Goal: Download file/media

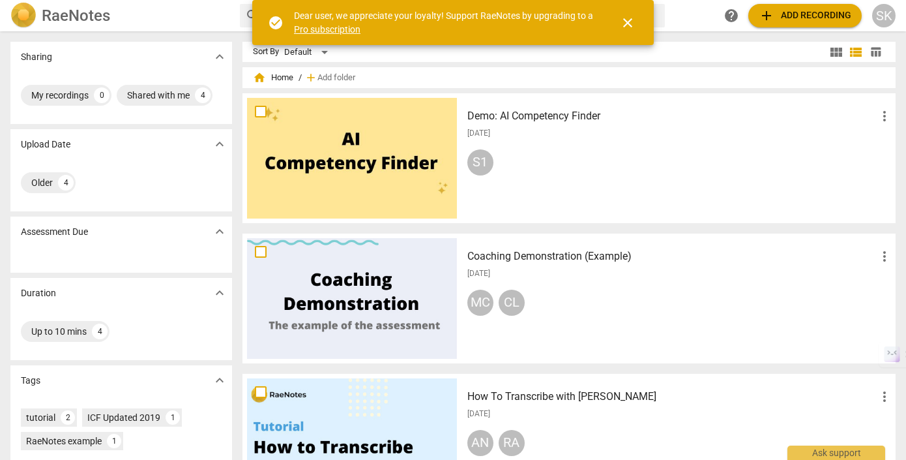
click at [629, 24] on span "close" at bounding box center [628, 23] width 16 height 16
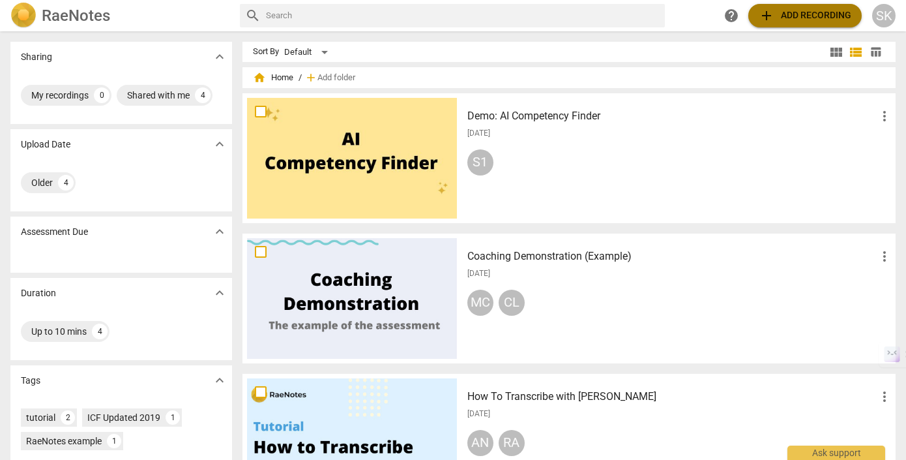
click at [784, 17] on span "add Add recording" at bounding box center [805, 16] width 93 height 16
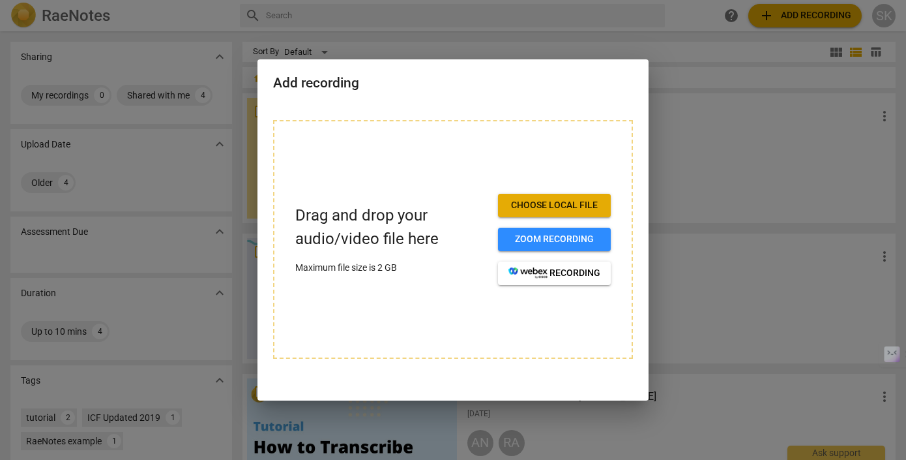
click at [546, 199] on span "Choose local file" at bounding box center [555, 205] width 92 height 13
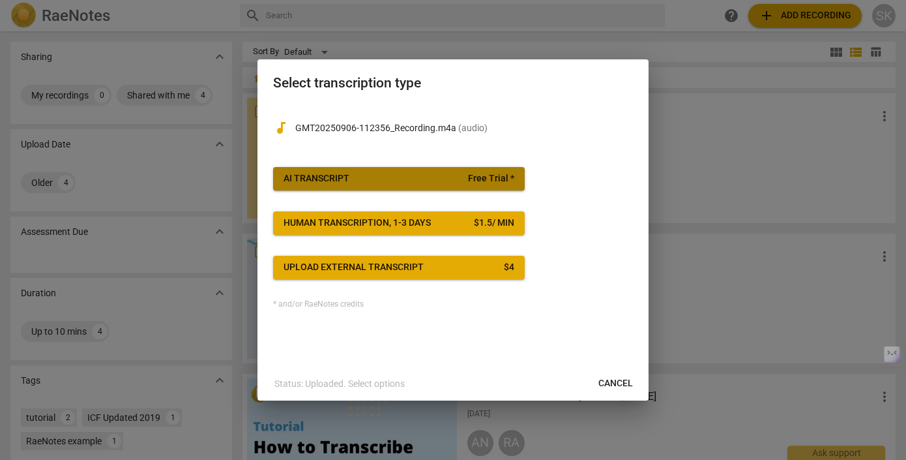
click at [492, 181] on span "Free Trial *" at bounding box center [491, 178] width 46 height 13
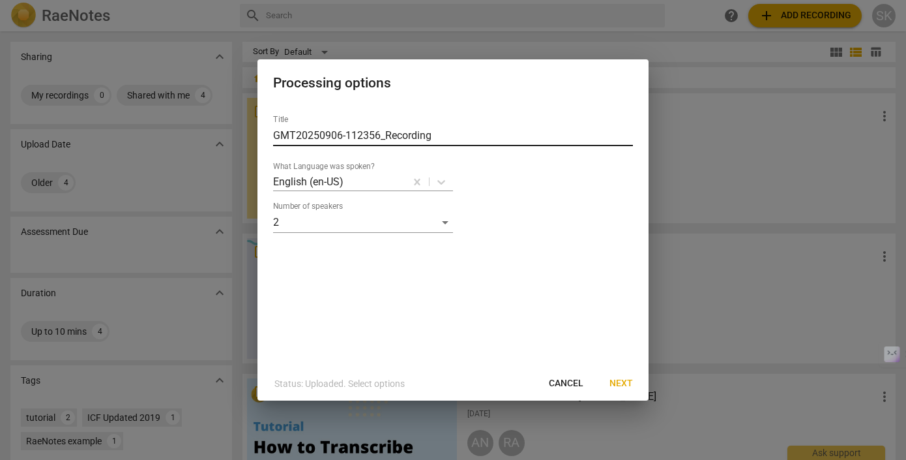
click at [436, 140] on input "GMT20250906-112356_Recording" at bounding box center [453, 135] width 360 height 21
drag, startPoint x: 441, startPoint y: 137, endPoint x: 272, endPoint y: 137, distance: 169.5
click at [272, 137] on div "Title GMT20250906-112356_Recording What Language was spoken? English (en-US) Nu…" at bounding box center [453, 235] width 391 height 262
type input "ICF_ACC_Recording_2"
click at [617, 381] on span "Next" at bounding box center [621, 383] width 23 height 13
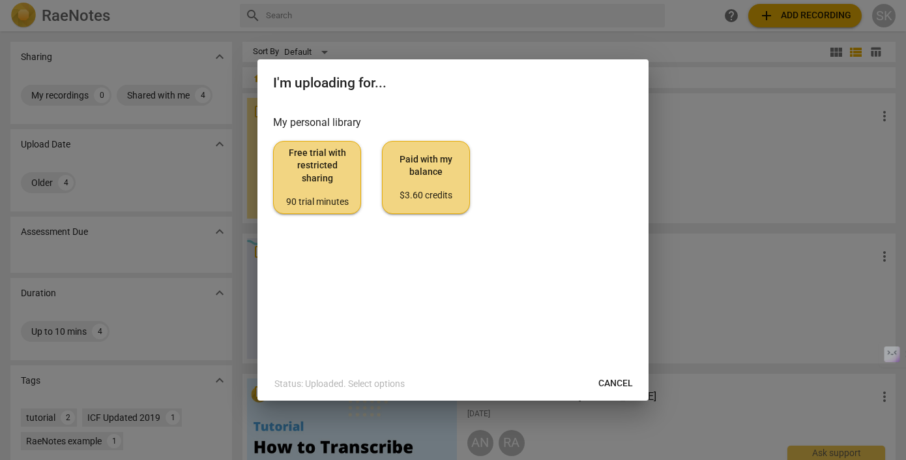
click at [331, 184] on span "Free trial with restricted sharing 90 trial minutes" at bounding box center [317, 177] width 66 height 61
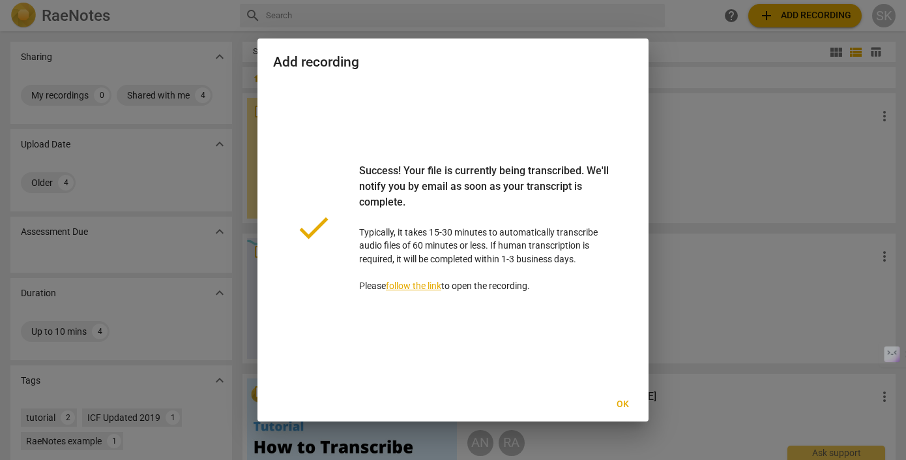
click at [424, 289] on link "follow the link" at bounding box center [413, 285] width 55 height 10
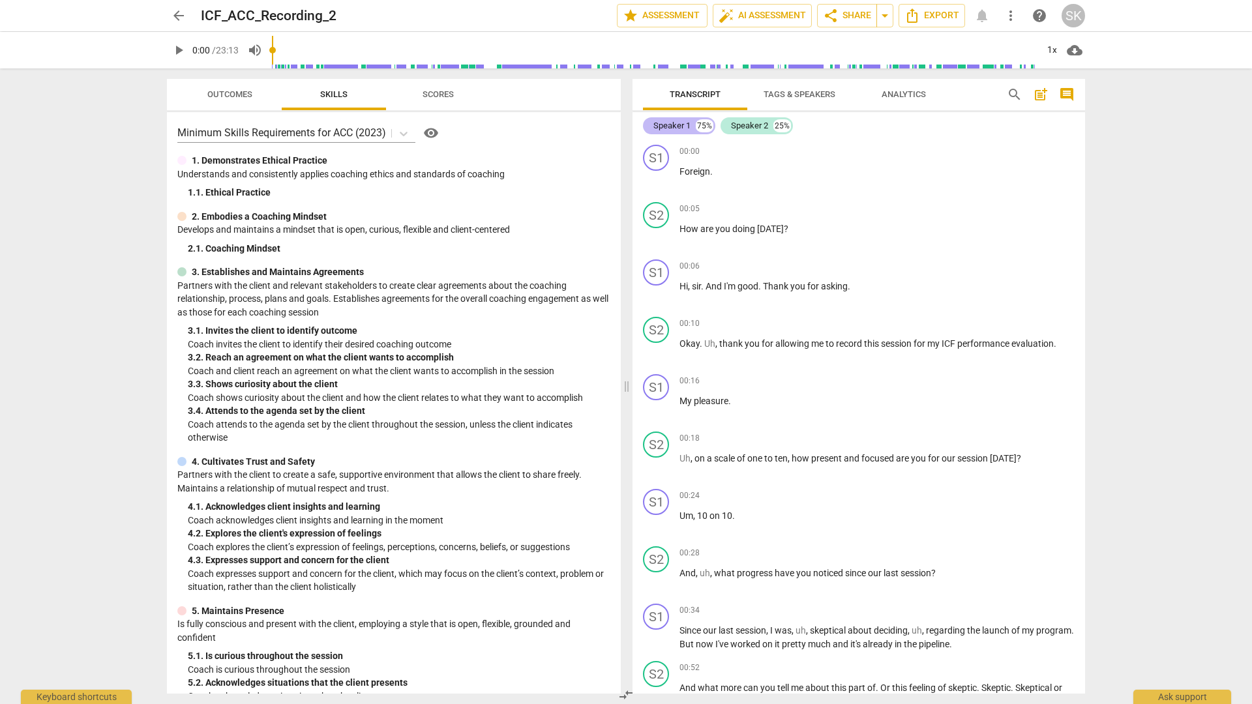
click at [685, 128] on div "Speaker 1" at bounding box center [671, 125] width 37 height 13
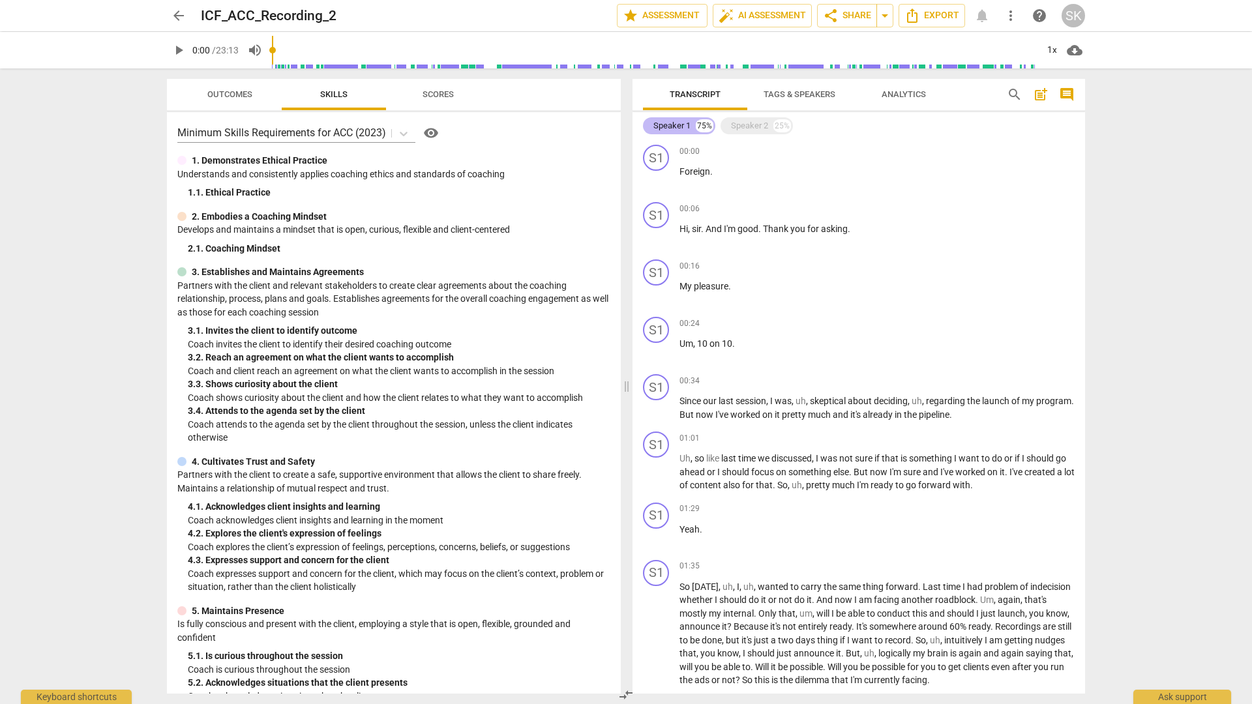
click at [685, 128] on div "Speaker 1" at bounding box center [671, 125] width 37 height 13
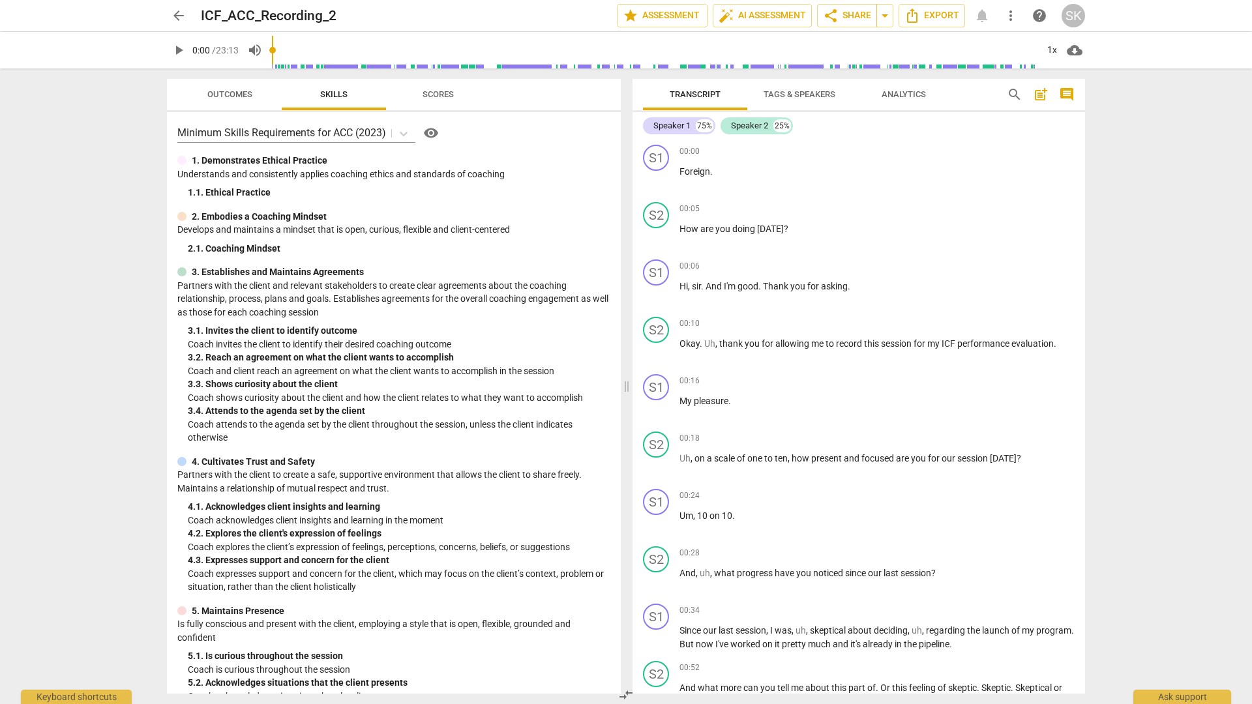
click at [803, 96] on span "Tags & Speakers" at bounding box center [799, 94] width 72 height 10
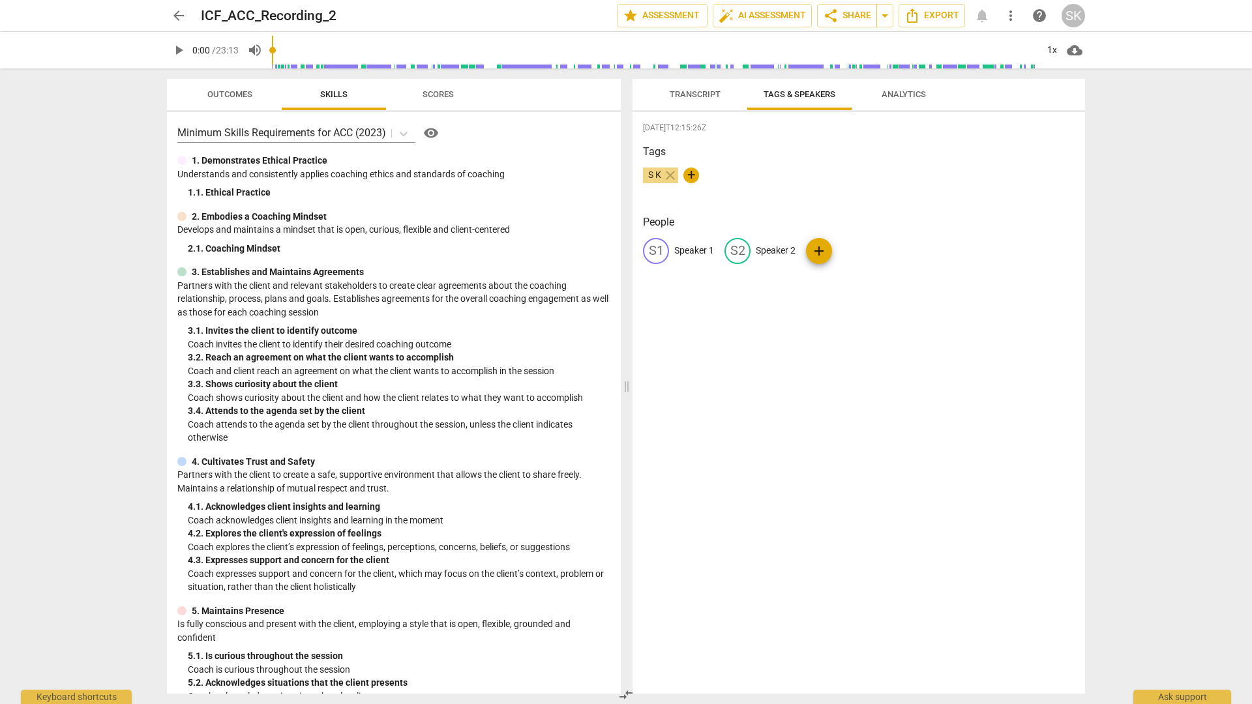
click at [690, 252] on p "Speaker 1" at bounding box center [694, 251] width 40 height 14
click at [673, 176] on span "close" at bounding box center [670, 176] width 16 height 16
click at [671, 100] on span "Transcript" at bounding box center [695, 95] width 82 height 18
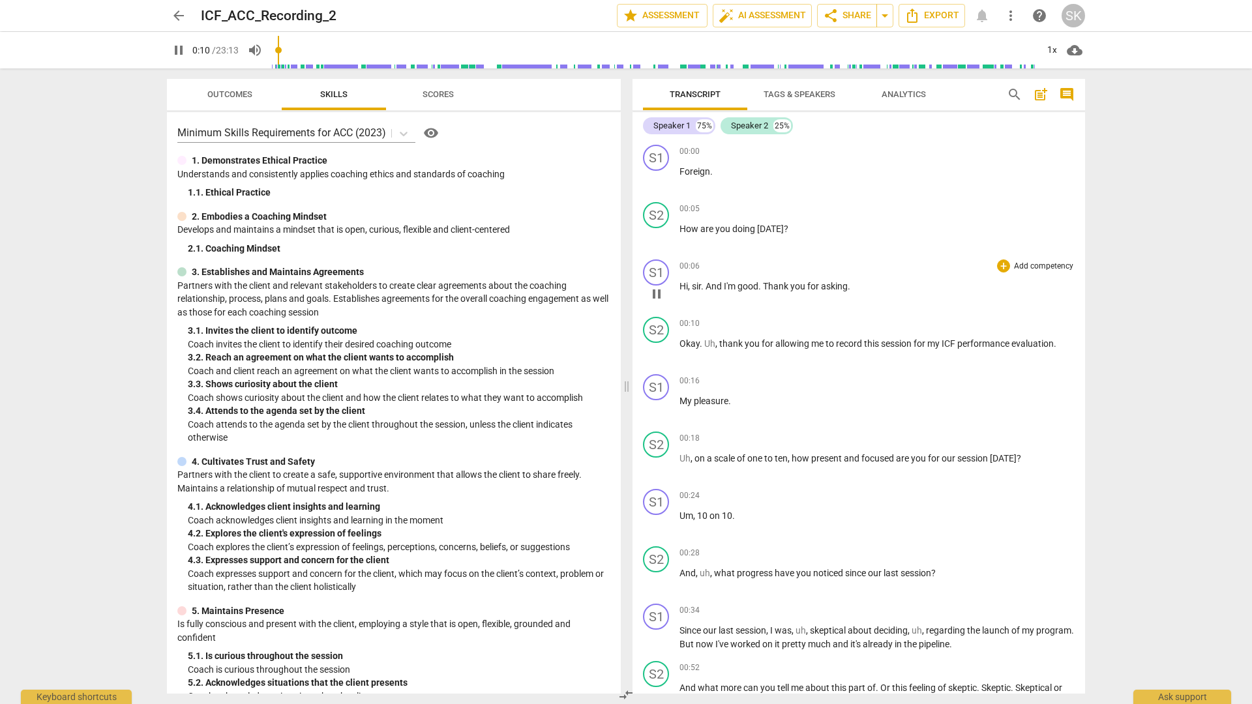
click at [696, 283] on span "sir" at bounding box center [696, 286] width 9 height 10
click at [702, 284] on span "." at bounding box center [703, 286] width 5 height 10
type input "28"
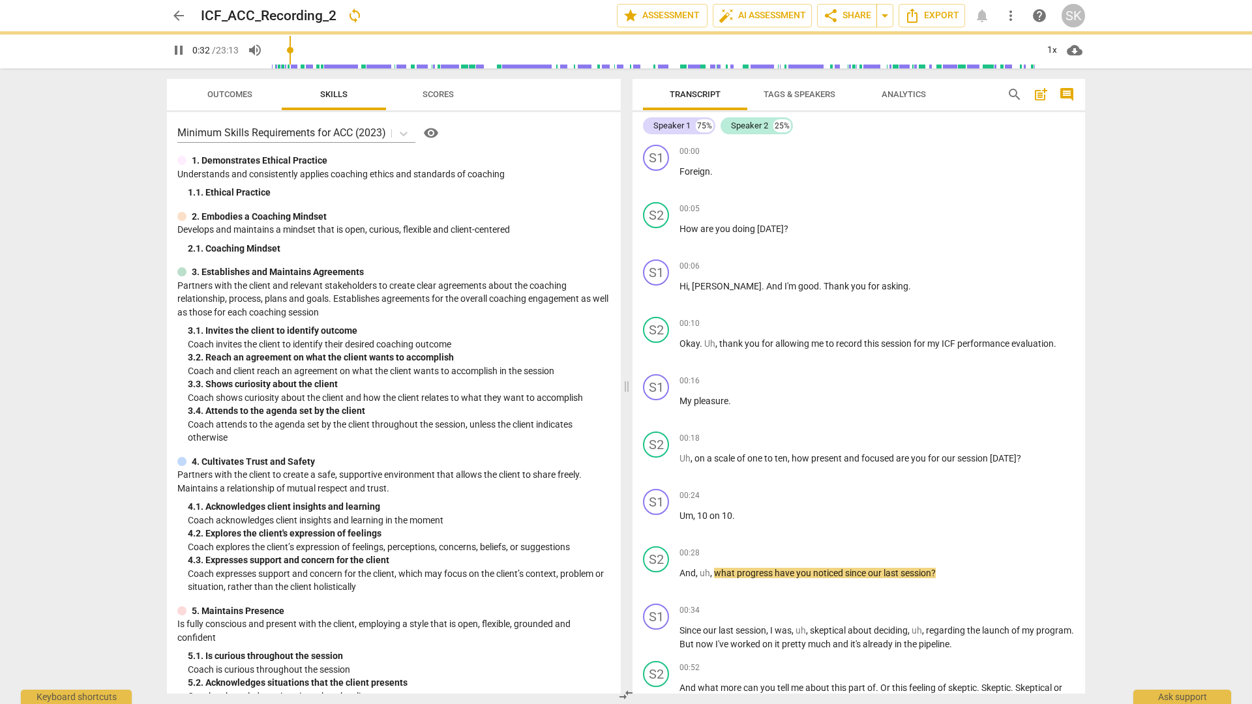
click at [906, 316] on div "arrow_back ICF_ACC_Recording_2 sync edit star Assessment auto_fix_high AI Asses…" at bounding box center [626, 352] width 1252 height 704
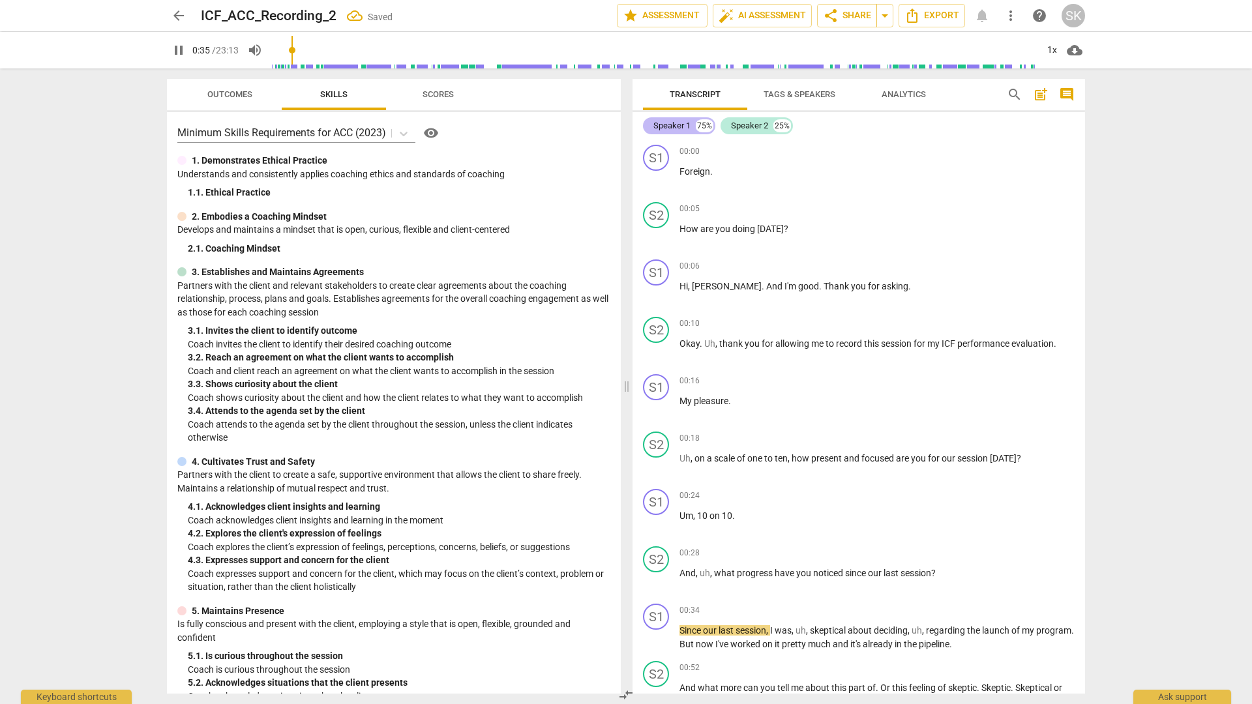
click at [690, 128] on div "Speaker 1 75%" at bounding box center [679, 125] width 72 height 17
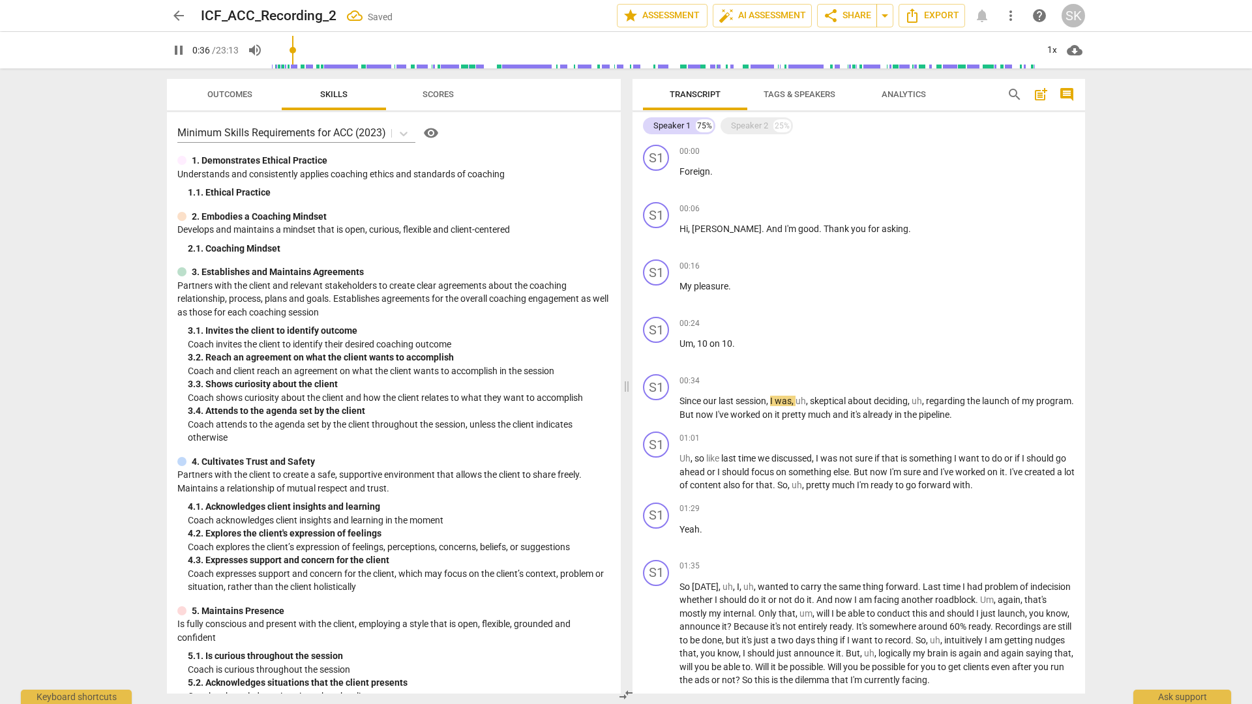
click at [797, 88] on span "Tags & Speakers" at bounding box center [799, 95] width 103 height 18
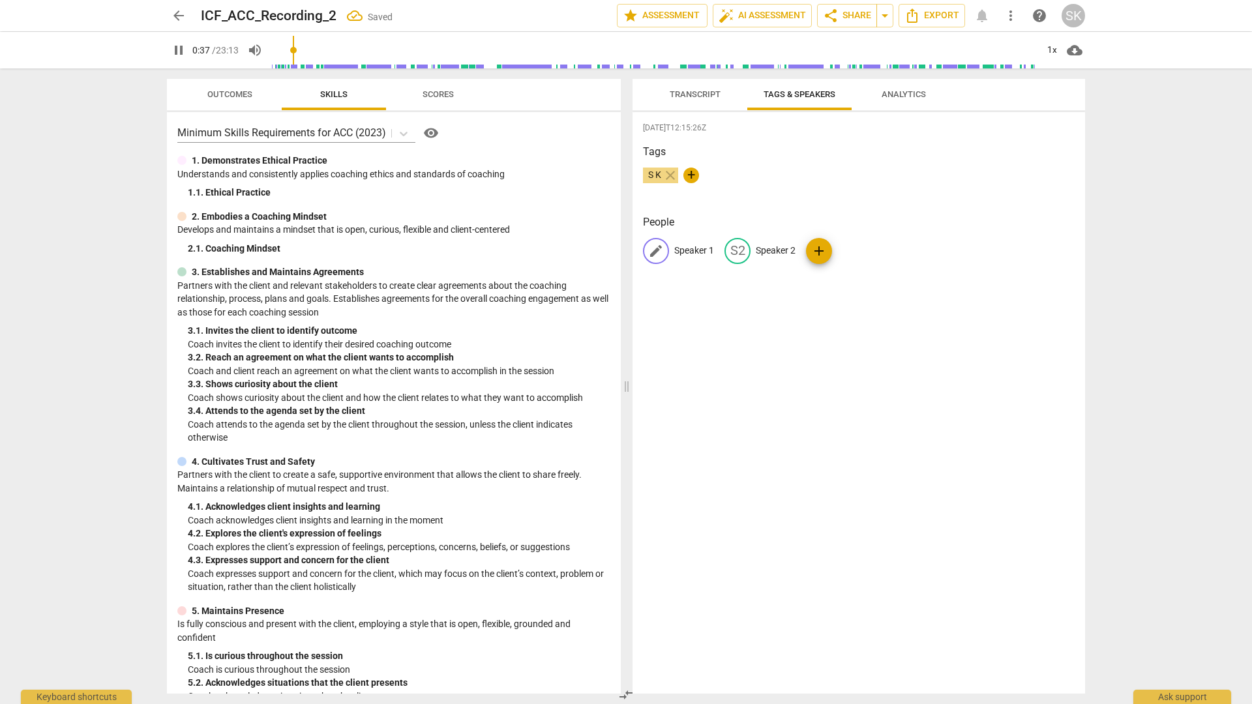
click at [700, 245] on p "Speaker 1" at bounding box center [694, 251] width 40 height 14
type input "39"
type input "C"
type input "40"
type input "Cl"
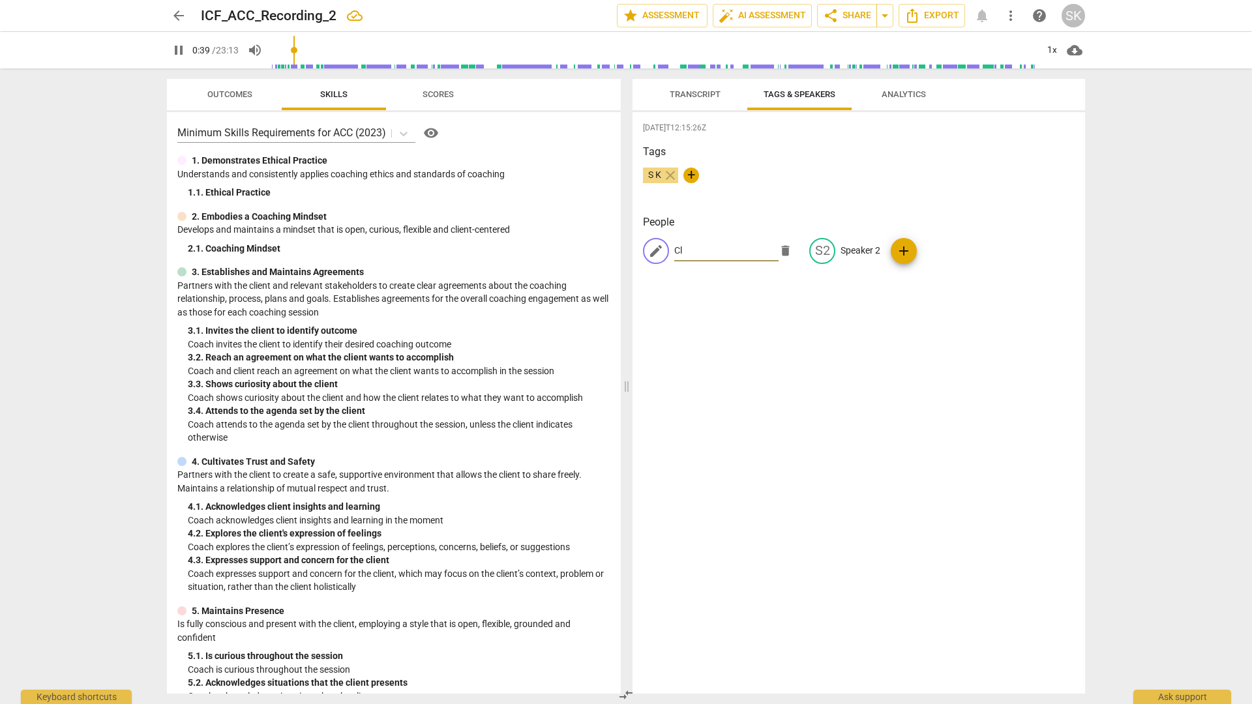
type input "40"
type input "Cli"
type input "40"
type input "Clien"
type input "40"
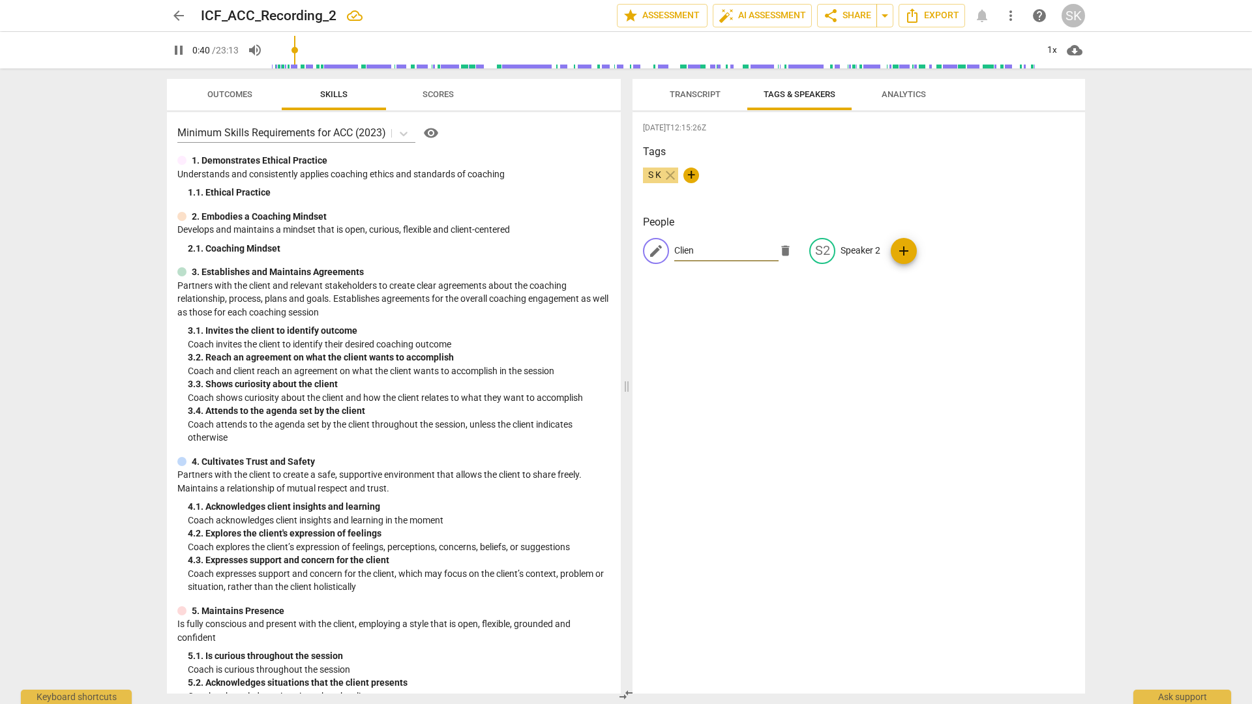
type input "Client"
type input "42"
type input "Client"
click at [762, 249] on p "Speaker 2" at bounding box center [759, 251] width 40 height 14
type input "45"
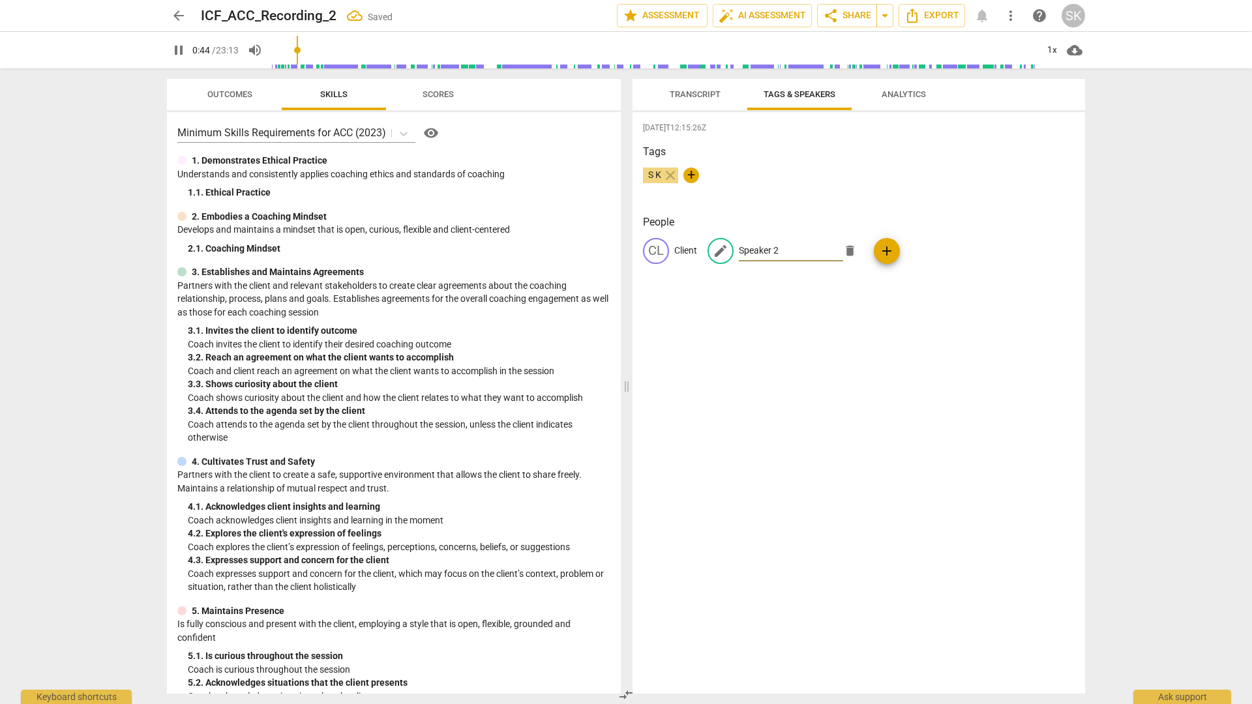
type input "C"
type input "45"
type input "Co"
type input "46"
type input "Coac"
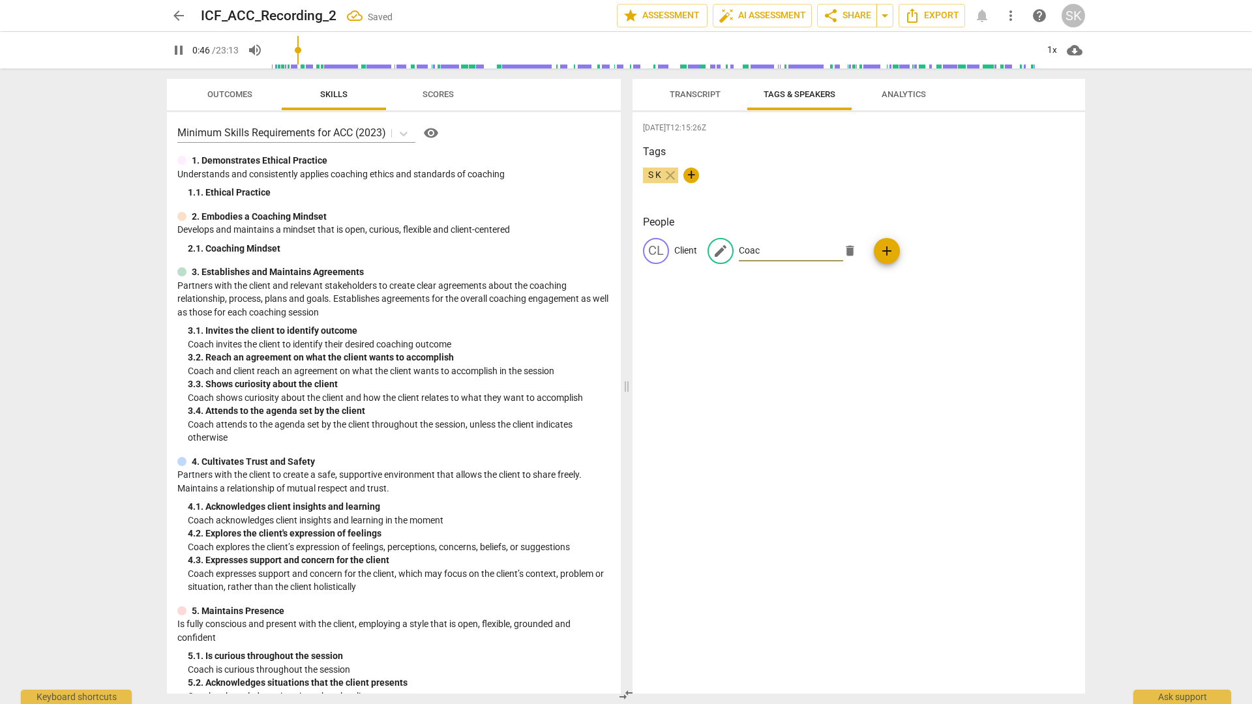
type input "47"
type input "Coach"
click at [805, 286] on div "[DATE]T12:15:26Z Tags S K close + People CL Client CO Coach add" at bounding box center [858, 403] width 452 height 582
click at [682, 100] on span "Transcript" at bounding box center [695, 95] width 82 height 18
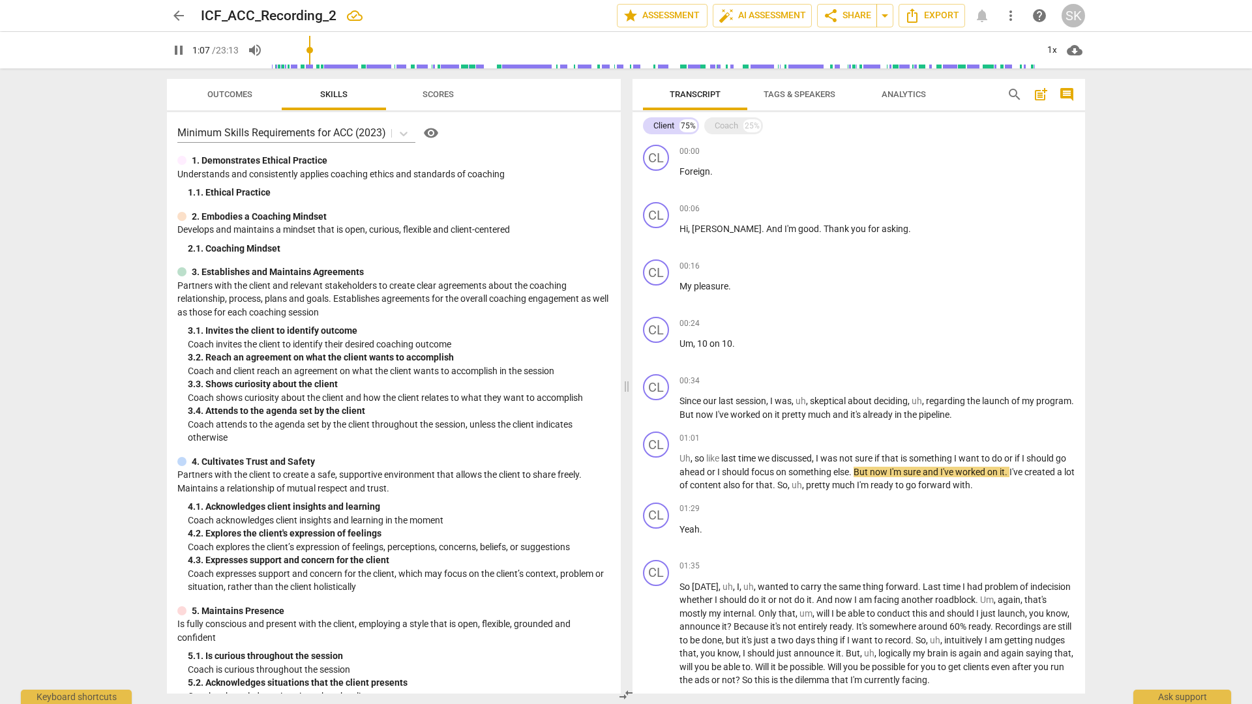
click at [906, 256] on div "arrow_back ICF_ACC_Recording_2 edit star Assessment auto_fix_high AI Assessment…" at bounding box center [626, 352] width 1252 height 704
click at [713, 168] on p "Foreign ." at bounding box center [876, 172] width 395 height 14
type input "77"
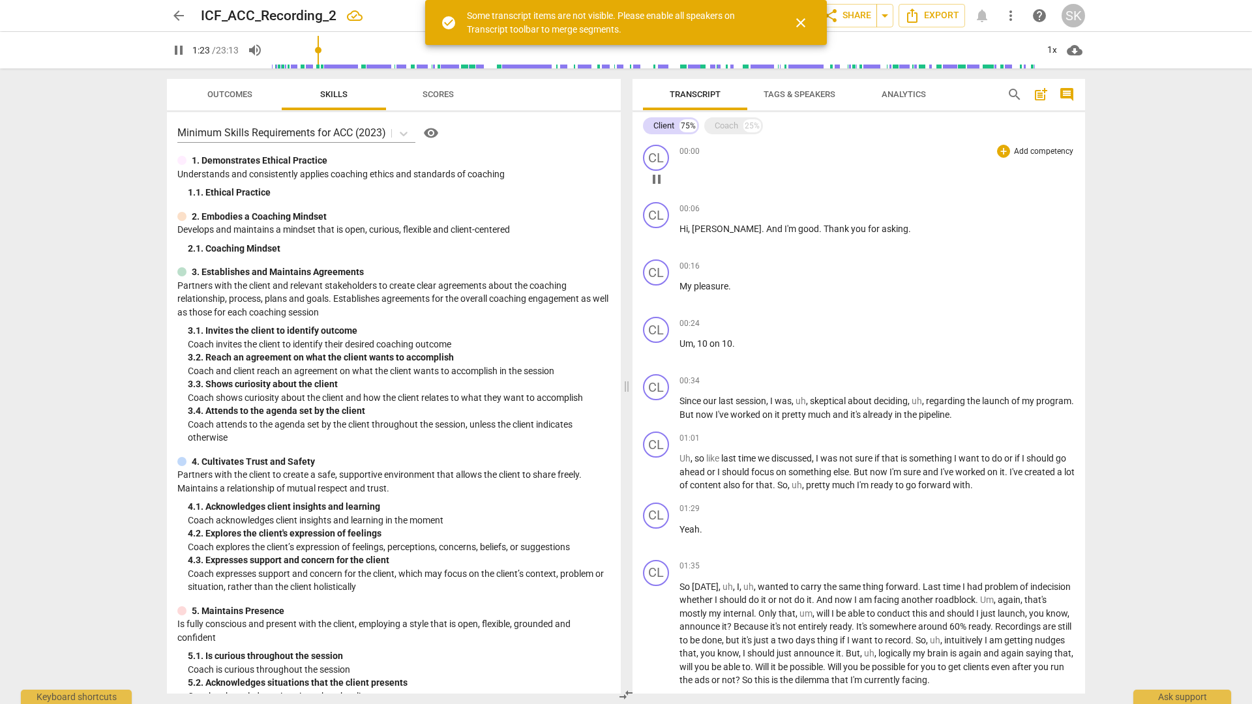
click at [719, 179] on p at bounding box center [876, 178] width 395 height 27
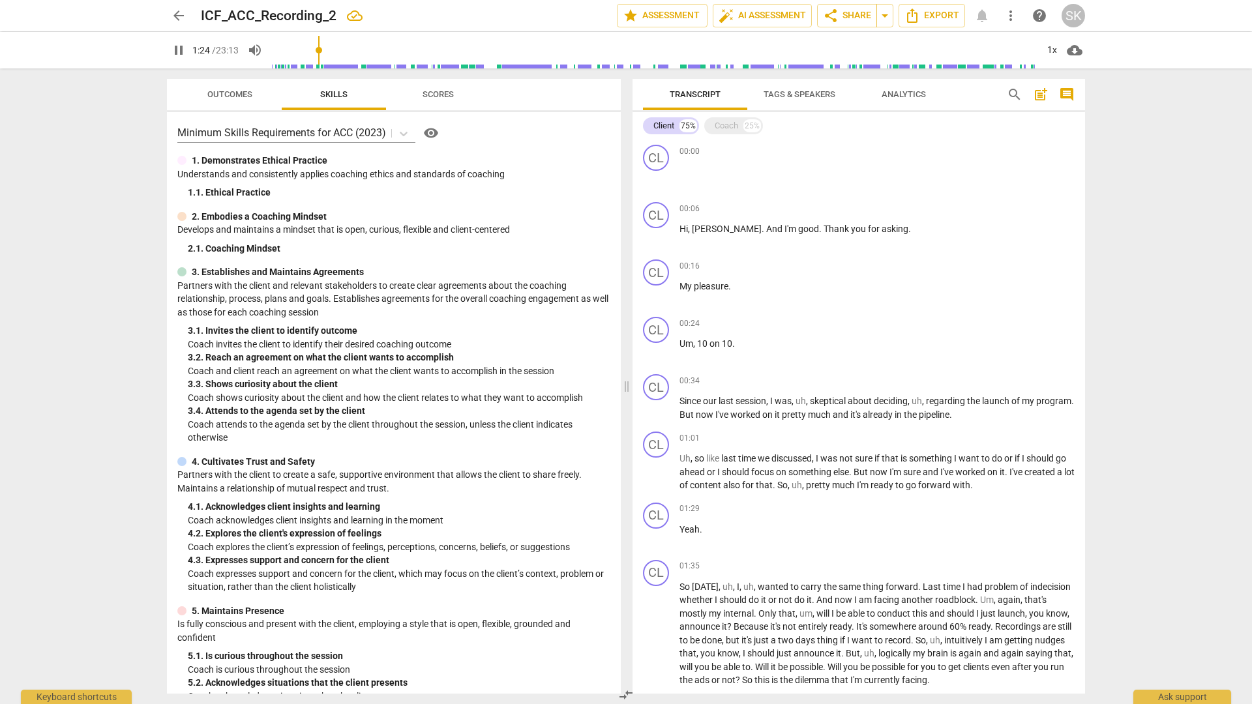
click at [906, 274] on div "arrow_back ICF_ACC_Recording_2 edit star Assessment auto_fix_high AI Assessment…" at bounding box center [626, 352] width 1252 height 704
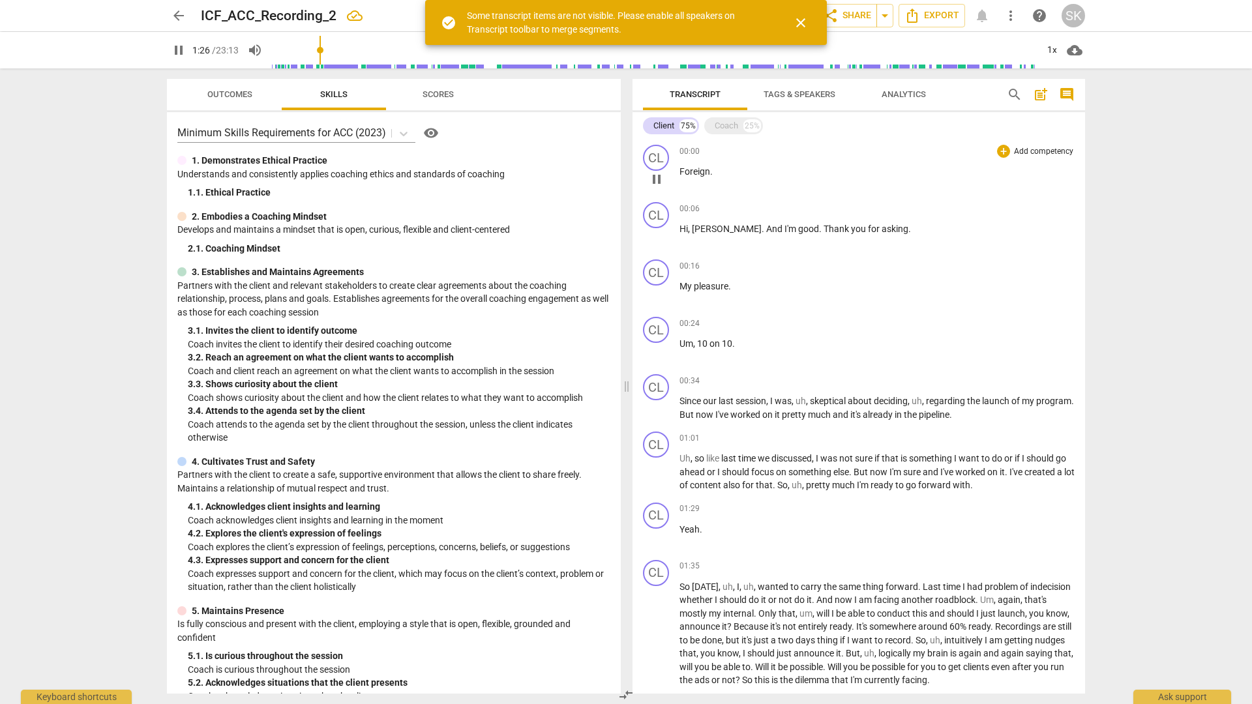
click at [710, 175] on span "." at bounding box center [711, 171] width 3 height 10
type input "88"
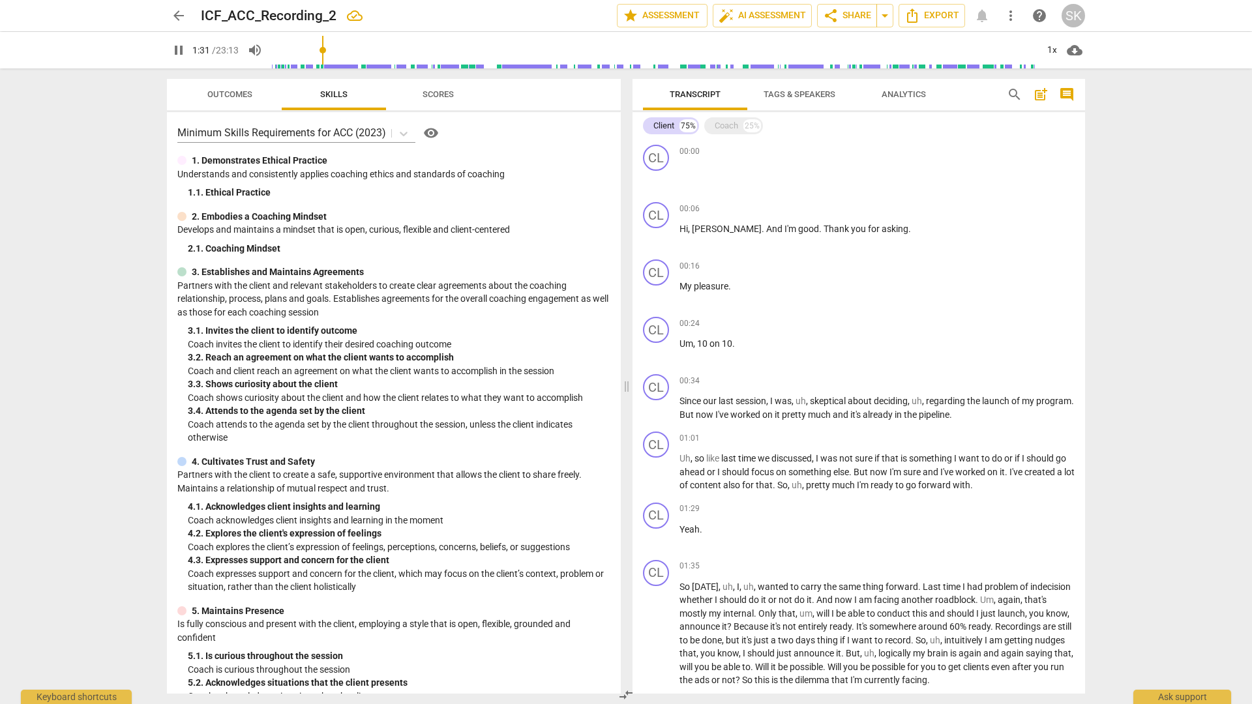
click at [906, 266] on div "arrow_back ICF_ACC_Recording_2 edit star Assessment auto_fix_high AI Assessment…" at bounding box center [626, 352] width 1252 height 704
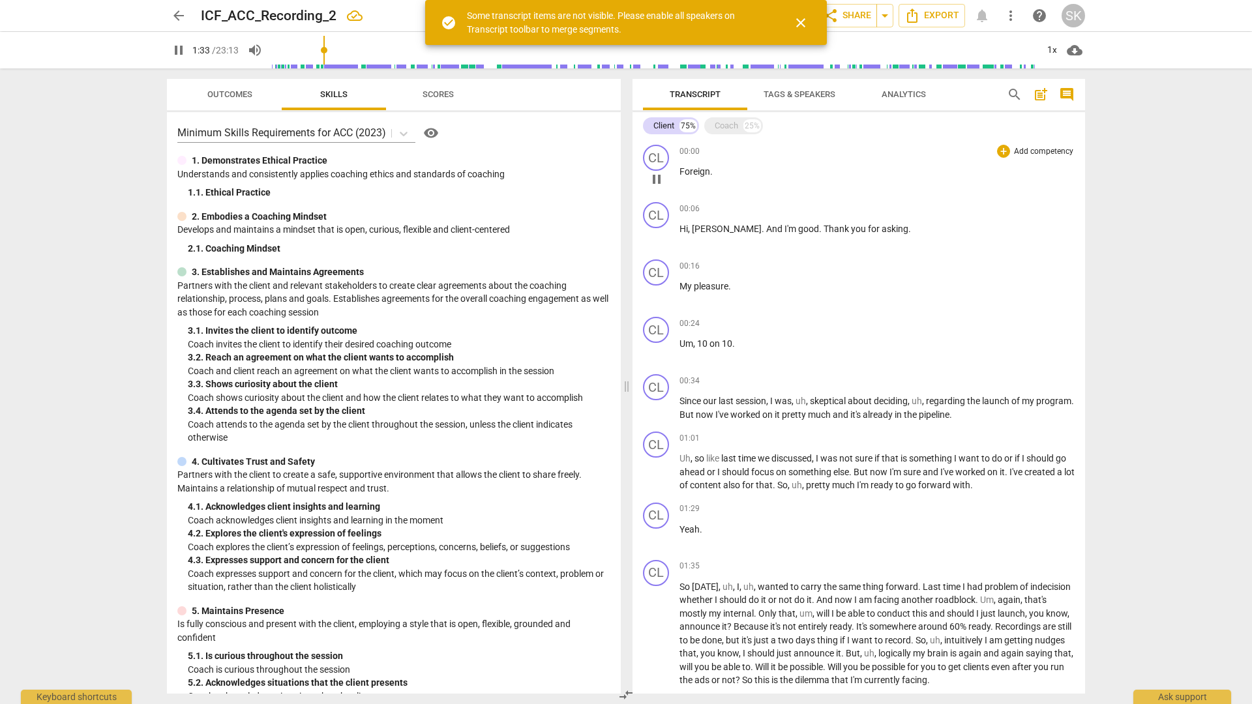
click at [709, 177] on p "Foreign ." at bounding box center [876, 172] width 395 height 14
type input "95"
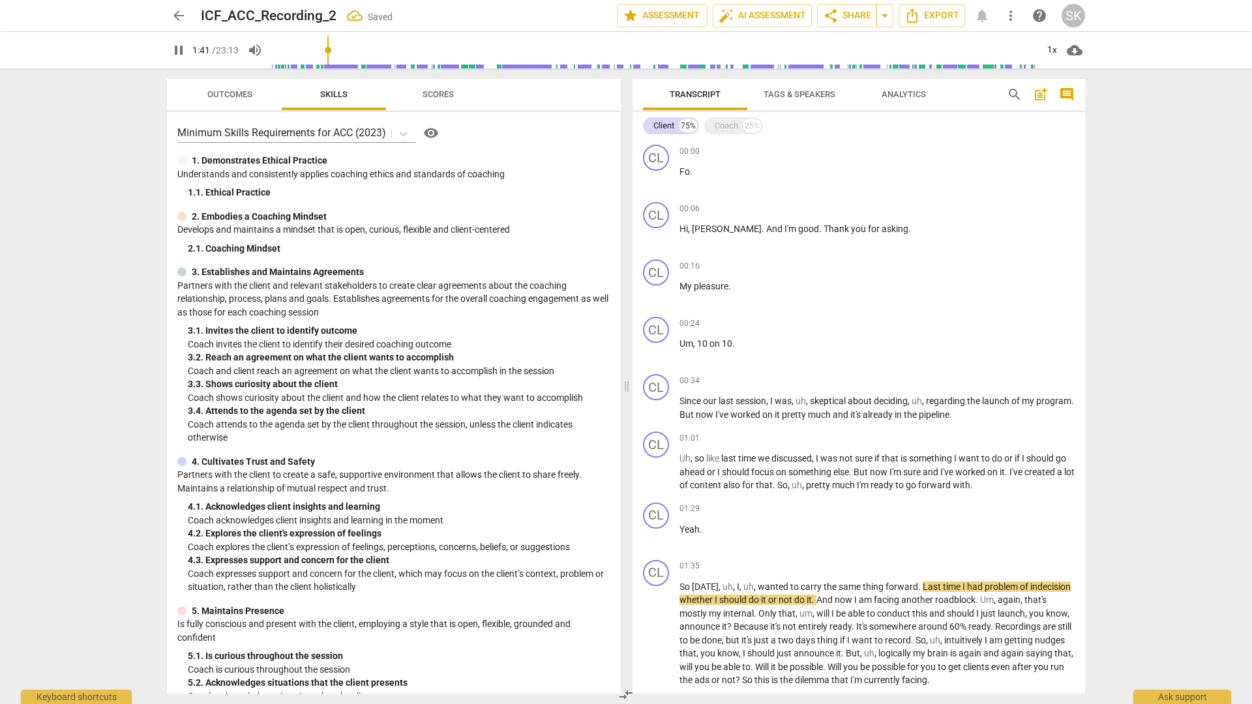
click at [330, 53] on input "range" at bounding box center [654, 50] width 765 height 42
drag, startPoint x: 330, startPoint y: 48, endPoint x: 273, endPoint y: 58, distance: 57.6
type input "0"
click at [273, 58] on input "range" at bounding box center [654, 50] width 765 height 42
click at [177, 52] on span "pause" at bounding box center [179, 50] width 16 height 16
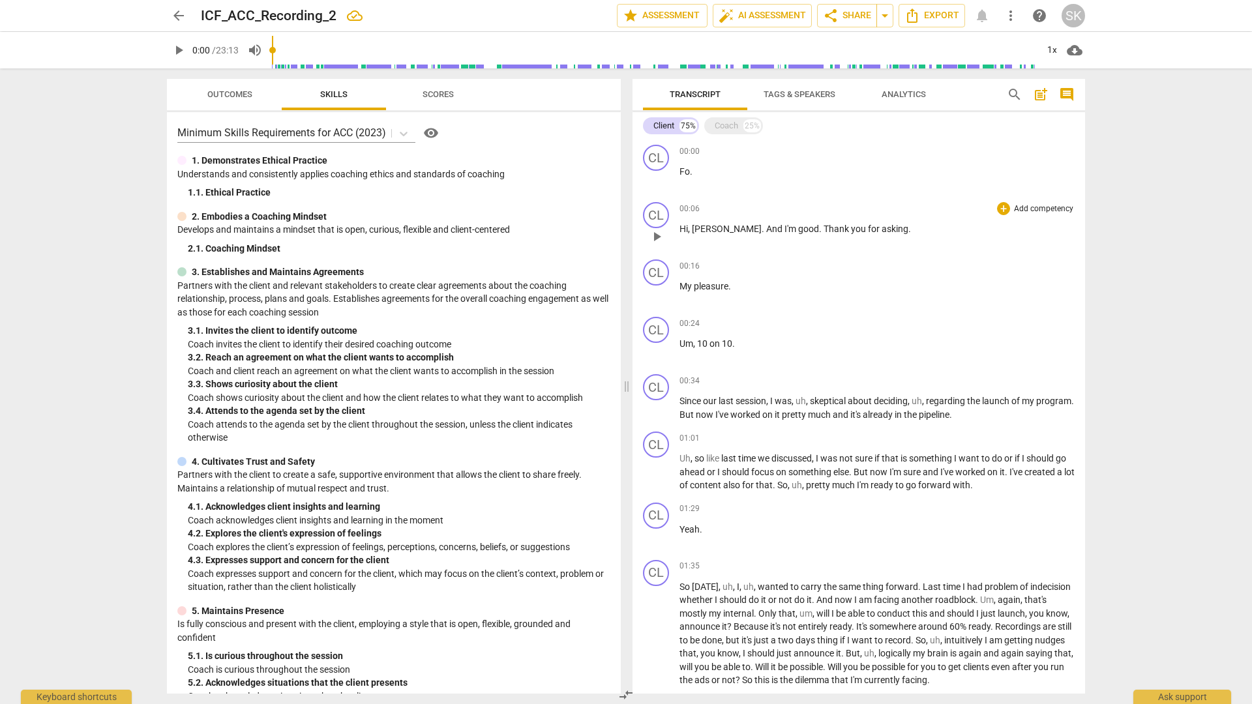
click at [766, 233] on span "And" at bounding box center [775, 229] width 18 height 10
click at [730, 132] on div "Coach" at bounding box center [726, 125] width 23 height 13
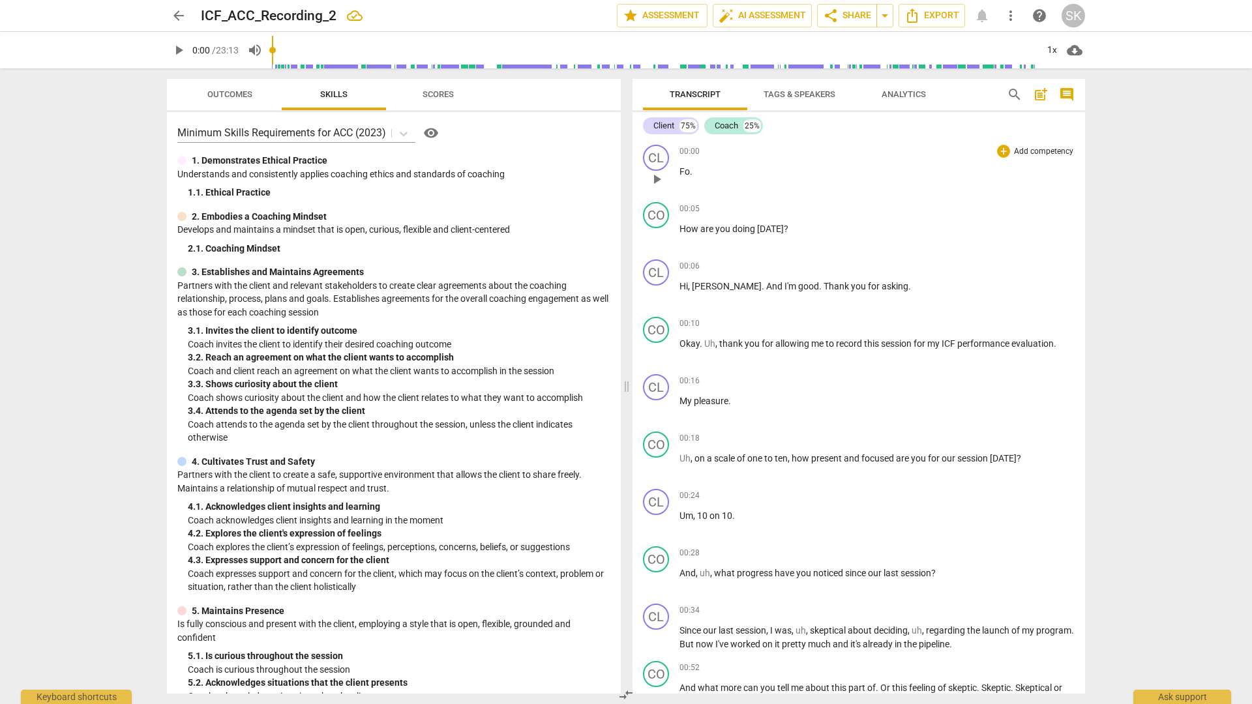
click at [686, 171] on span "Fo" at bounding box center [684, 171] width 10 height 10
click at [906, 244] on div "arrow_back ICF_ACC_Recording_2 edit star Assessment auto_fix_high AI Assessment…" at bounding box center [626, 352] width 1252 height 704
click at [691, 173] on span "." at bounding box center [691, 171] width 3 height 10
click at [656, 233] on span "play_arrow" at bounding box center [657, 237] width 16 height 16
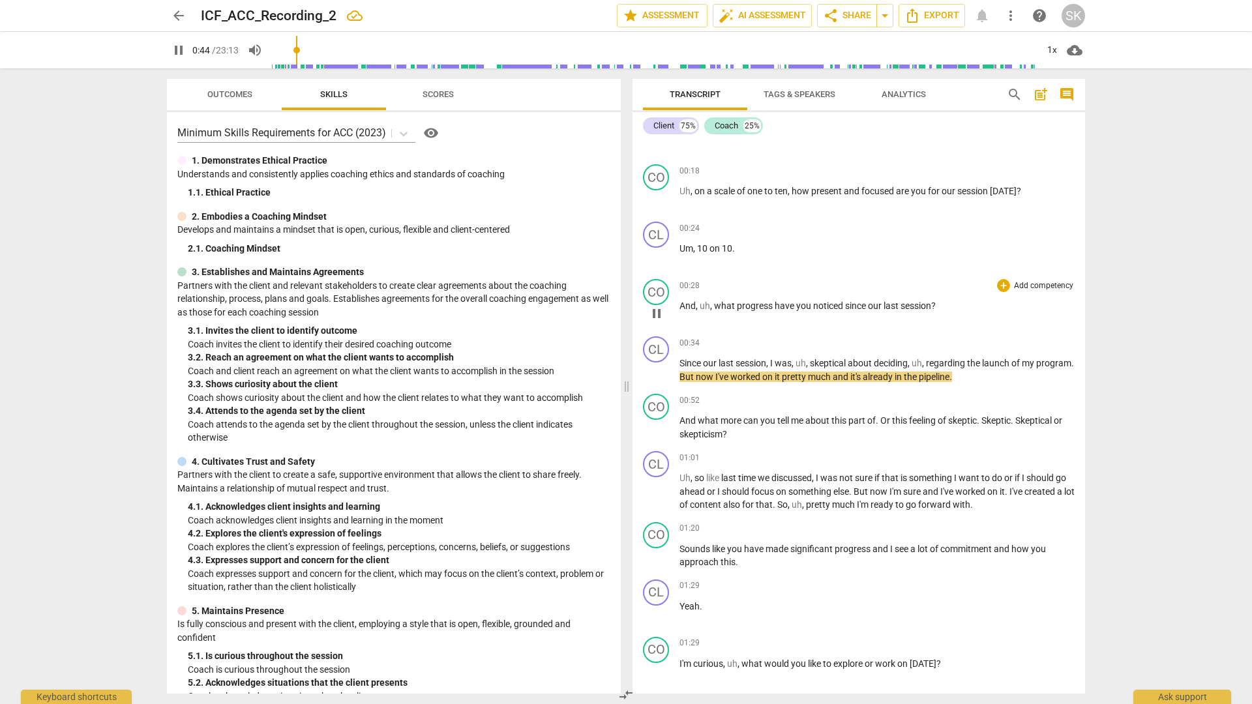
scroll to position [274, 0]
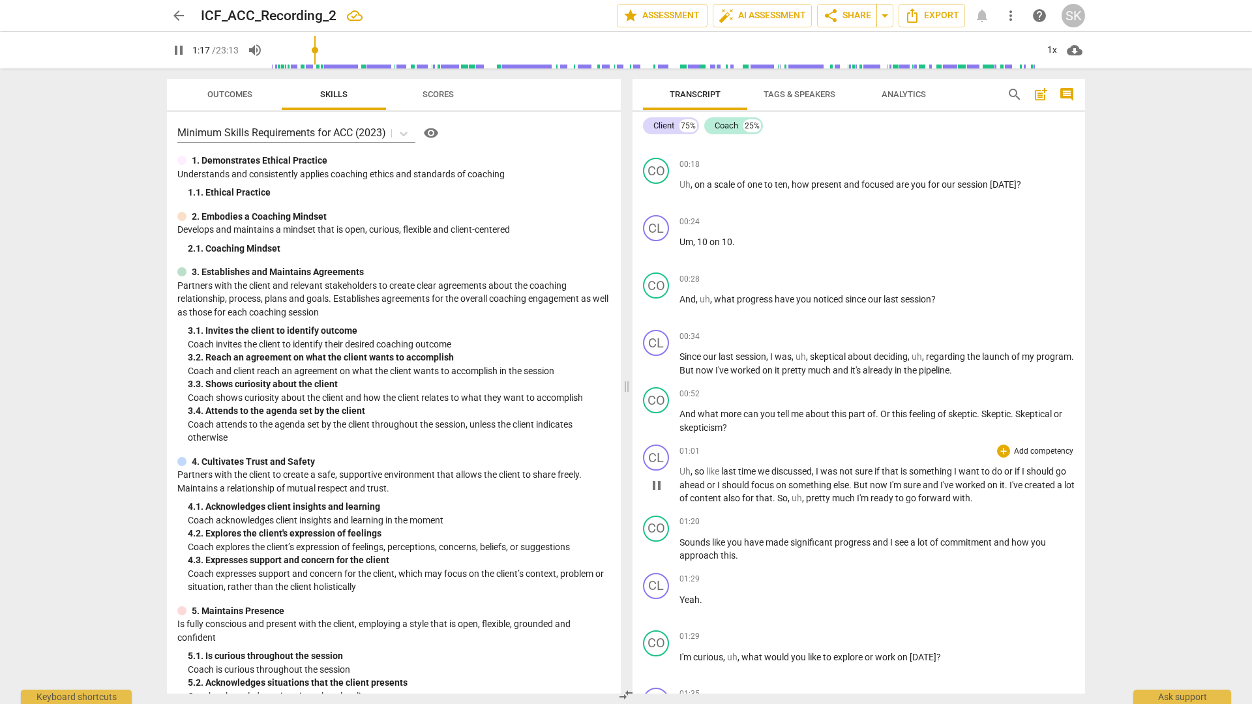
click at [906, 459] on span "with" at bounding box center [961, 498] width 18 height 10
type input "78"
click at [906, 459] on div "arrow_back ICF_ACC_Recording_2 edit star Assessment auto_fix_high AI Assessment…" at bounding box center [626, 352] width 1252 height 704
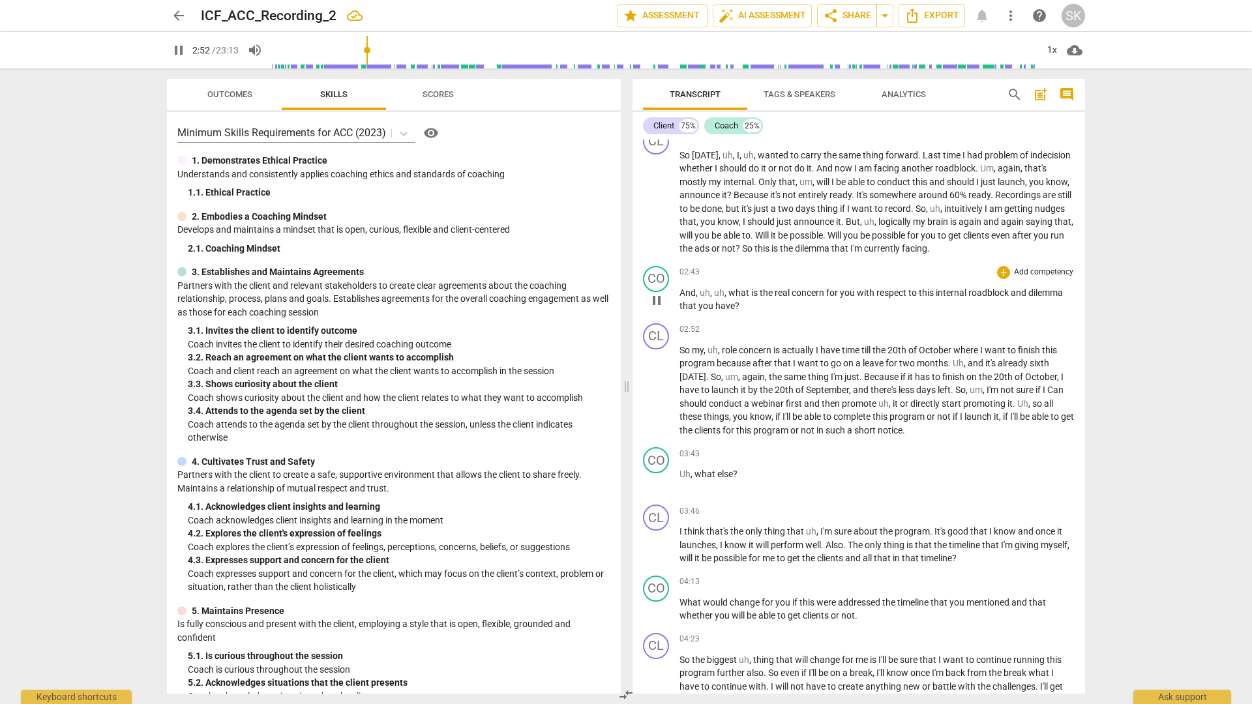
scroll to position [834, 0]
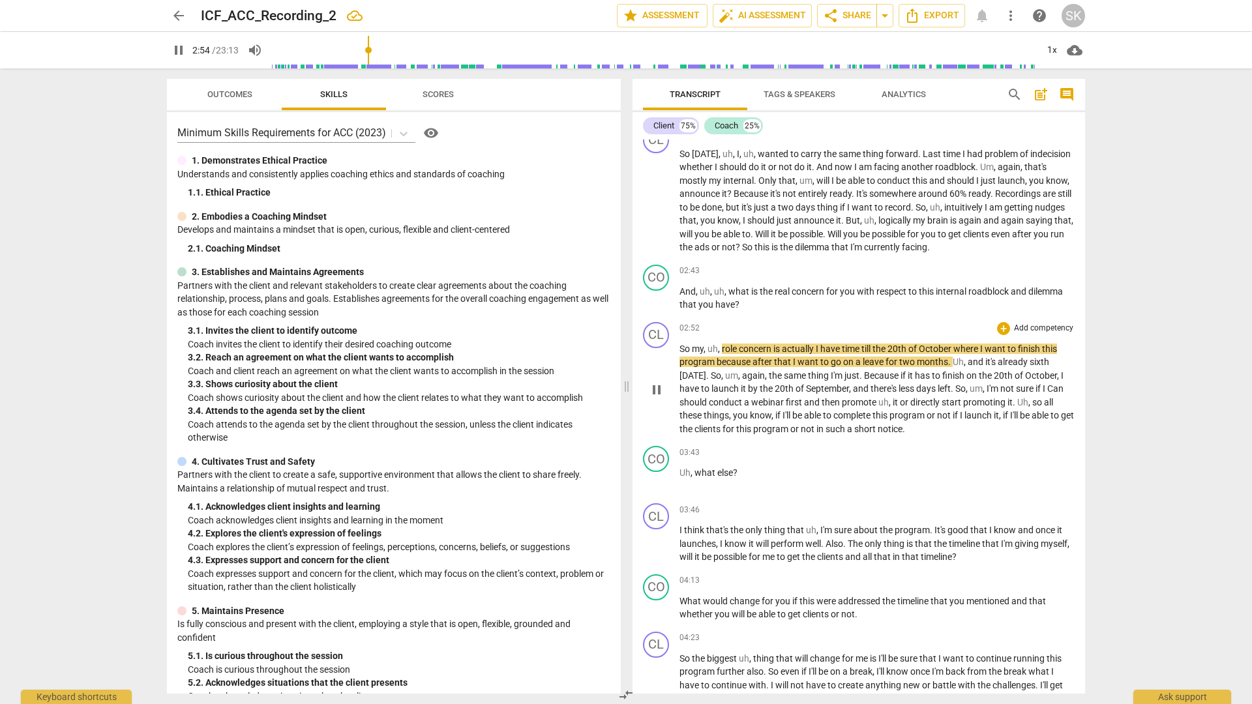
click at [731, 348] on span "role" at bounding box center [730, 349] width 17 height 10
type input "175"
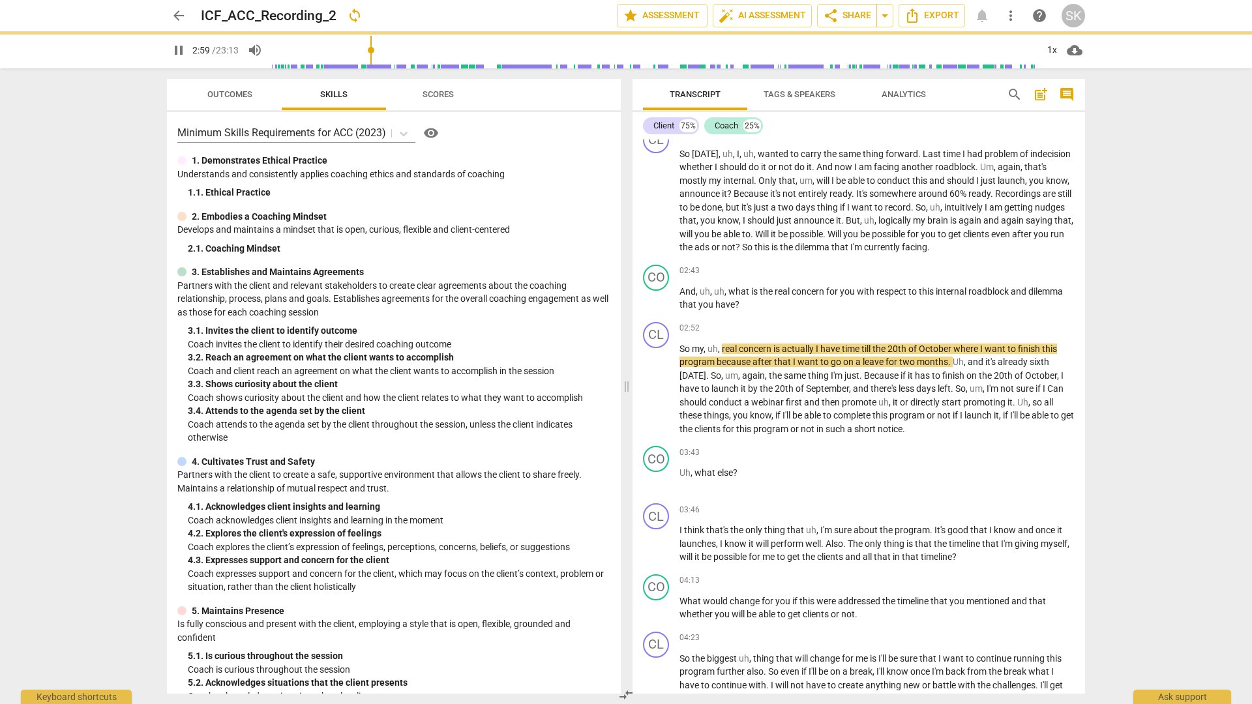
click at [906, 367] on div "arrow_back ICF_ACC_Recording_2 sync edit star Assessment auto_fix_high AI Asses…" at bounding box center [626, 352] width 1252 height 704
click at [906, 370] on div "arrow_back ICF_ACC_Recording_2 sync edit star Assessment auto_fix_high AI Asses…" at bounding box center [626, 352] width 1252 height 704
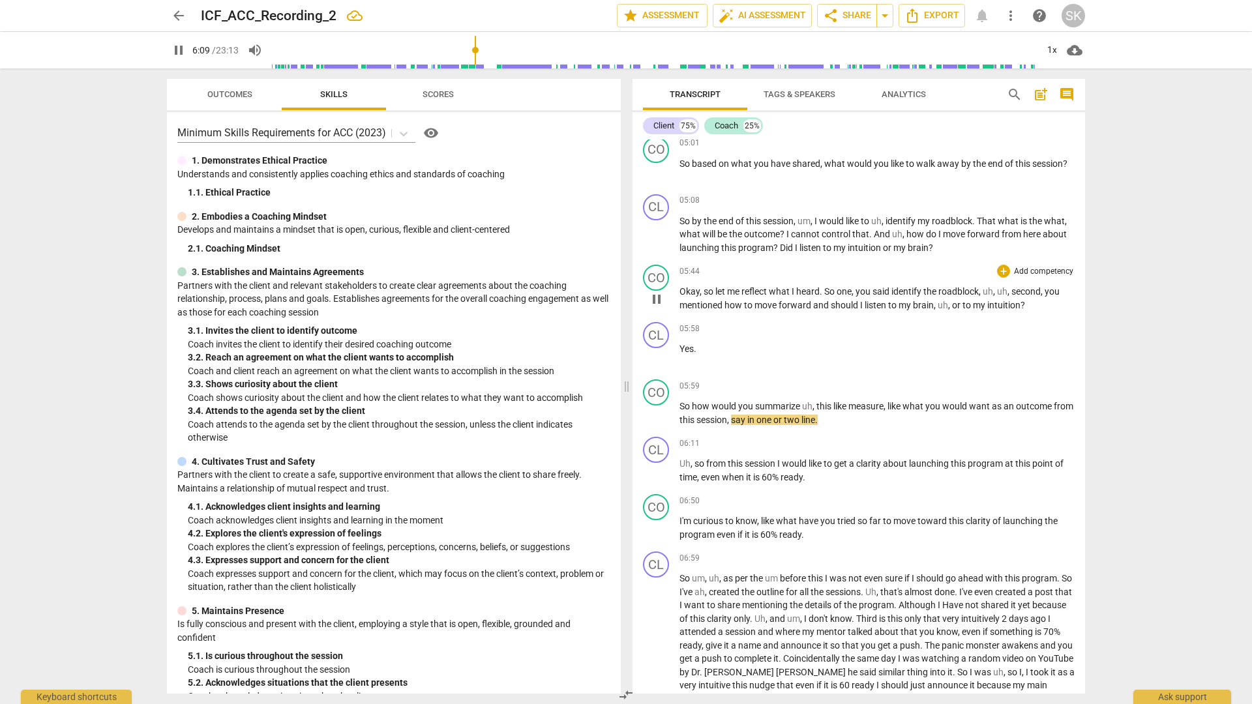
scroll to position [1529, 0]
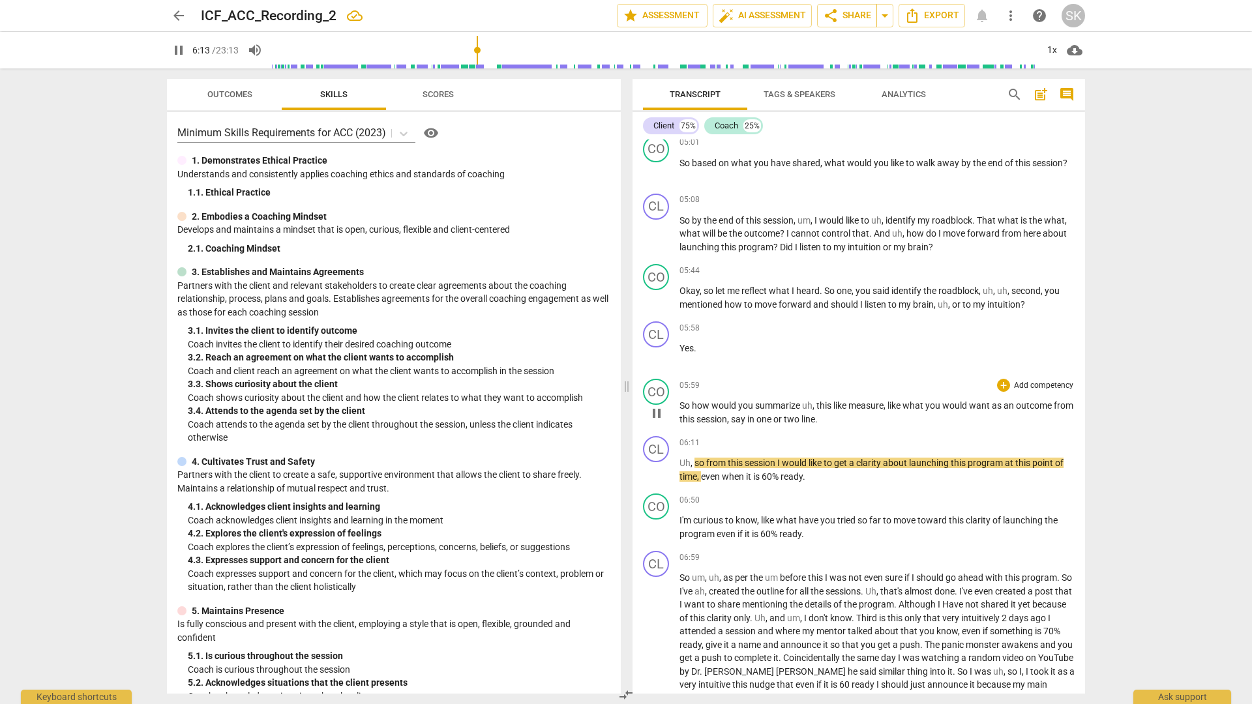
click at [773, 423] on span "one" at bounding box center [764, 419] width 17 height 10
click at [756, 419] on span "in" at bounding box center [751, 419] width 9 height 10
type input "376"
click at [906, 434] on div "arrow_back ICF_ACC_Recording_2 edit star Assessment auto_fix_high AI Assessment…" at bounding box center [626, 352] width 1252 height 704
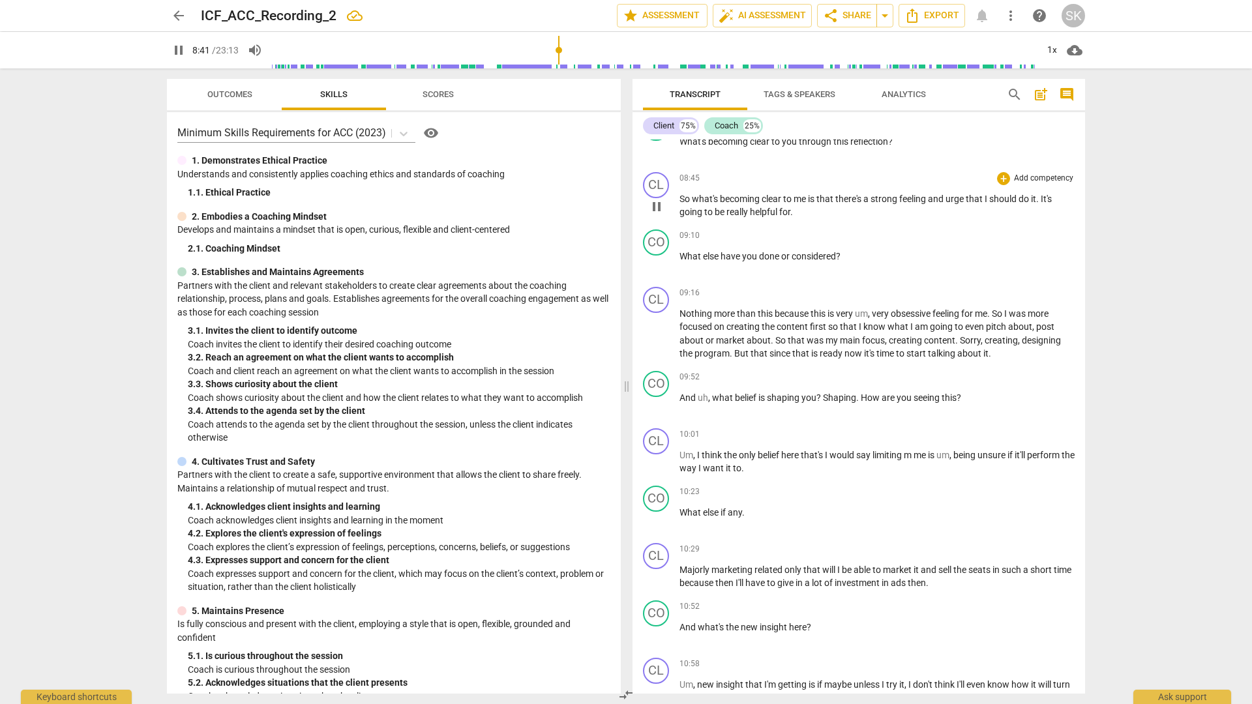
scroll to position [2172, 0]
click at [792, 207] on span "." at bounding box center [791, 209] width 3 height 10
type input "540"
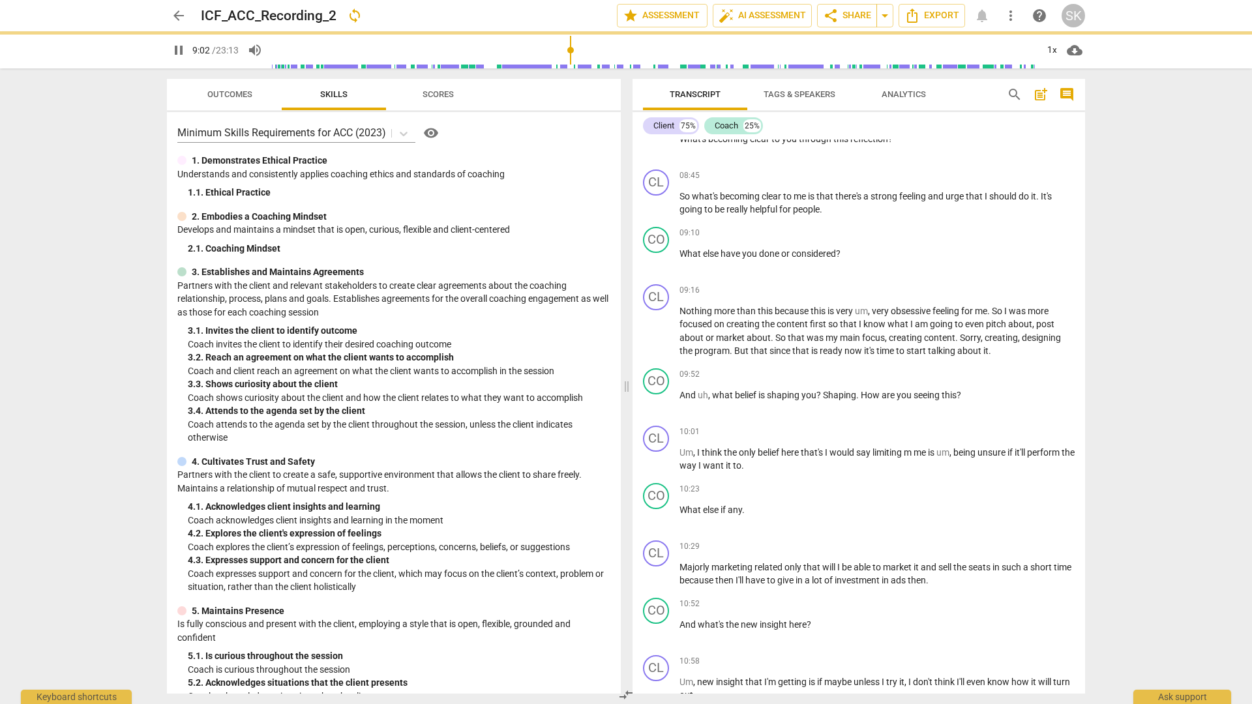
click at [906, 274] on div "arrow_back ICF_ACC_Recording_2 sync edit star Assessment auto_fix_high AI Asses…" at bounding box center [626, 352] width 1252 height 704
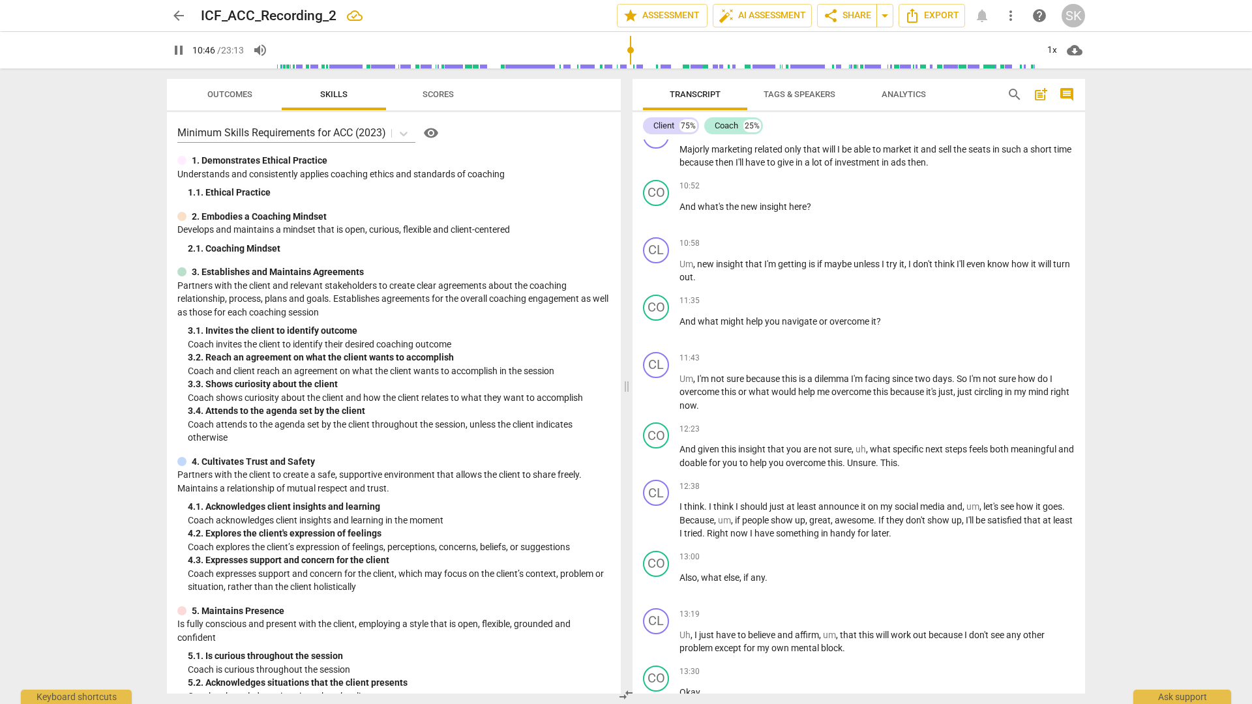
scroll to position [2589, 0]
click at [435, 101] on span "Scores" at bounding box center [438, 95] width 63 height 18
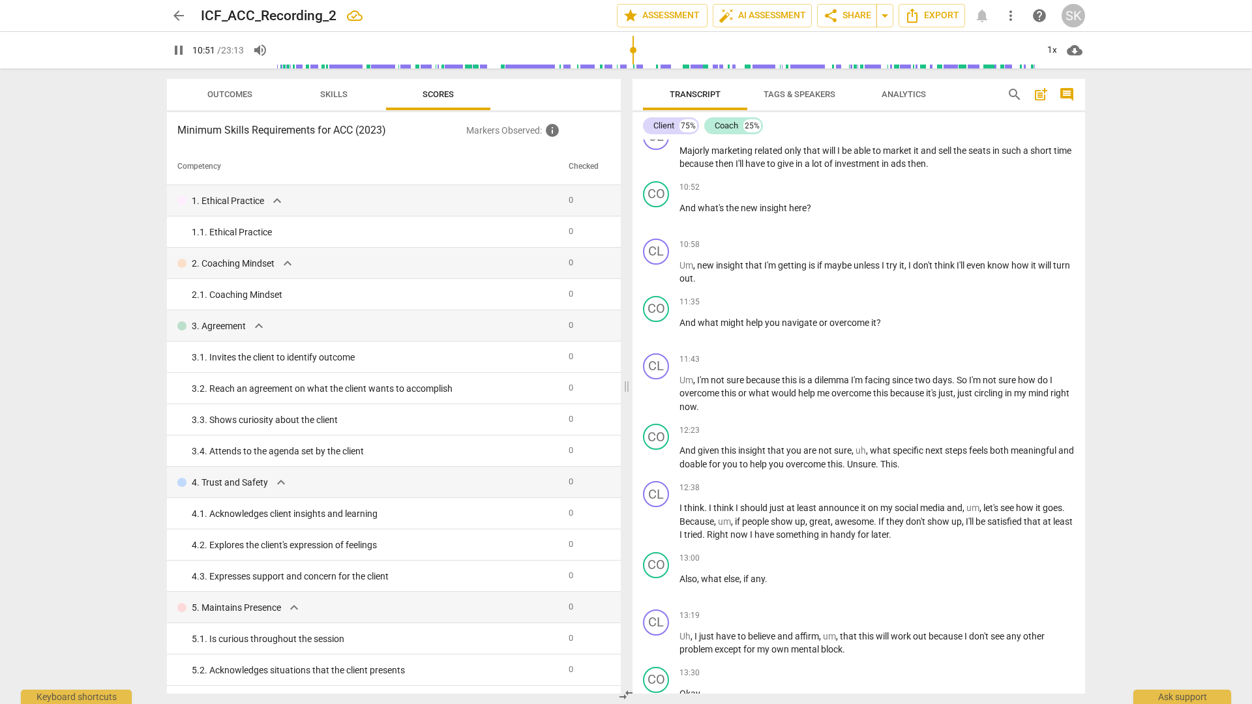
click at [345, 98] on span "Skills" at bounding box center [333, 94] width 27 height 10
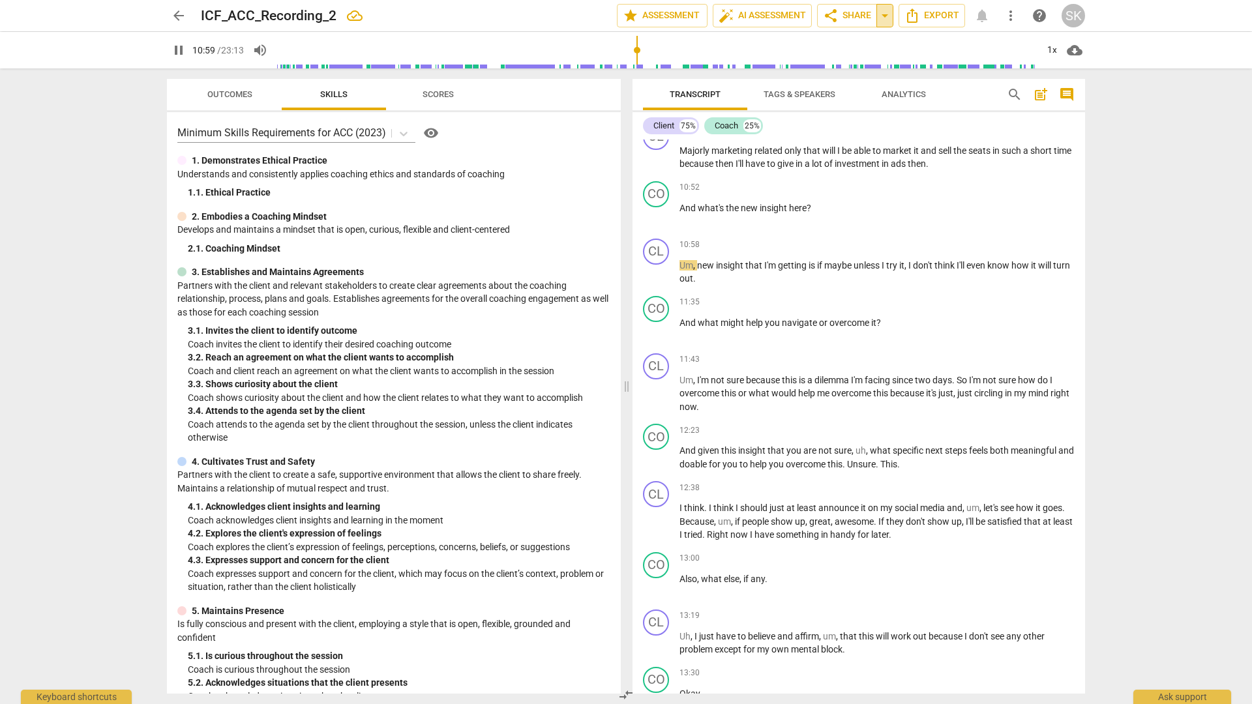
click at [889, 22] on span "arrow_drop_down" at bounding box center [885, 16] width 16 height 16
click at [906, 22] on span "Export" at bounding box center [931, 16] width 55 height 16
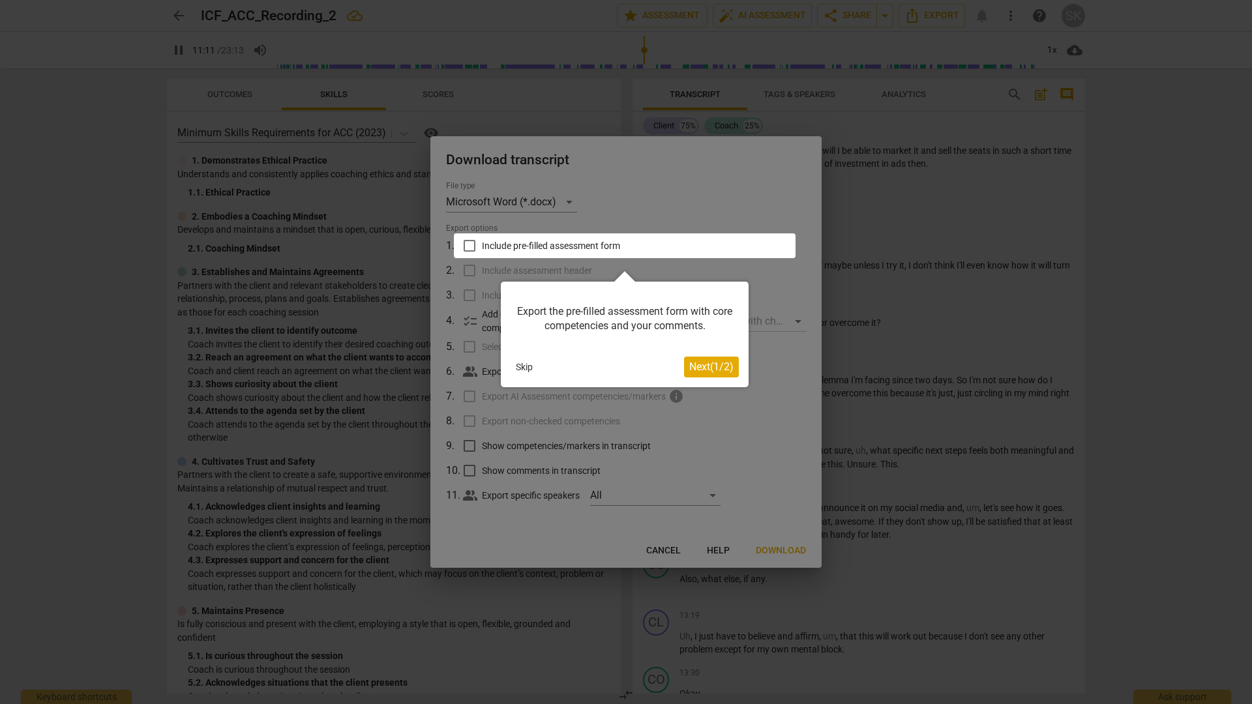
click at [720, 368] on span "Next ( 1 / 2 )" at bounding box center [711, 367] width 44 height 12
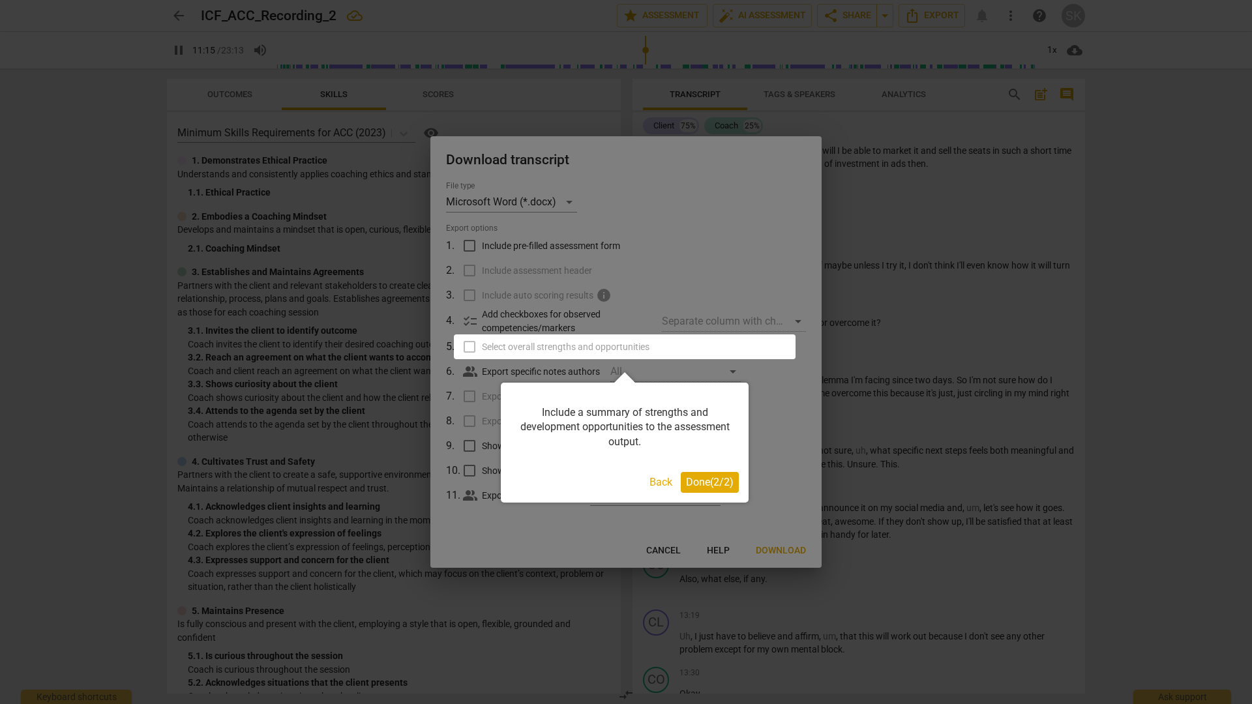
click at [720, 459] on span "Done ( 2 / 2 )" at bounding box center [710, 482] width 48 height 12
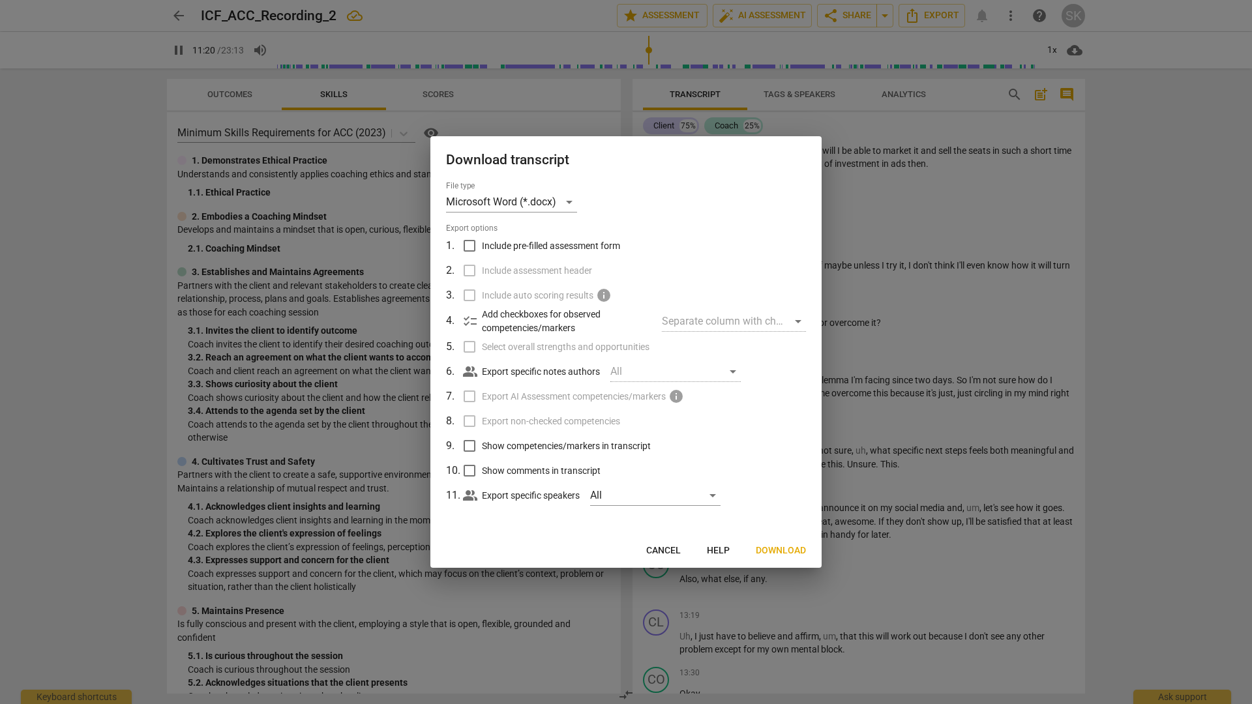
type input "681"
click at [597, 246] on span "Include pre-filled assessment form" at bounding box center [551, 246] width 138 height 14
click at [482, 246] on input "Include pre-filled assessment form" at bounding box center [469, 245] width 25 height 25
checkbox input "true"
type input "683"
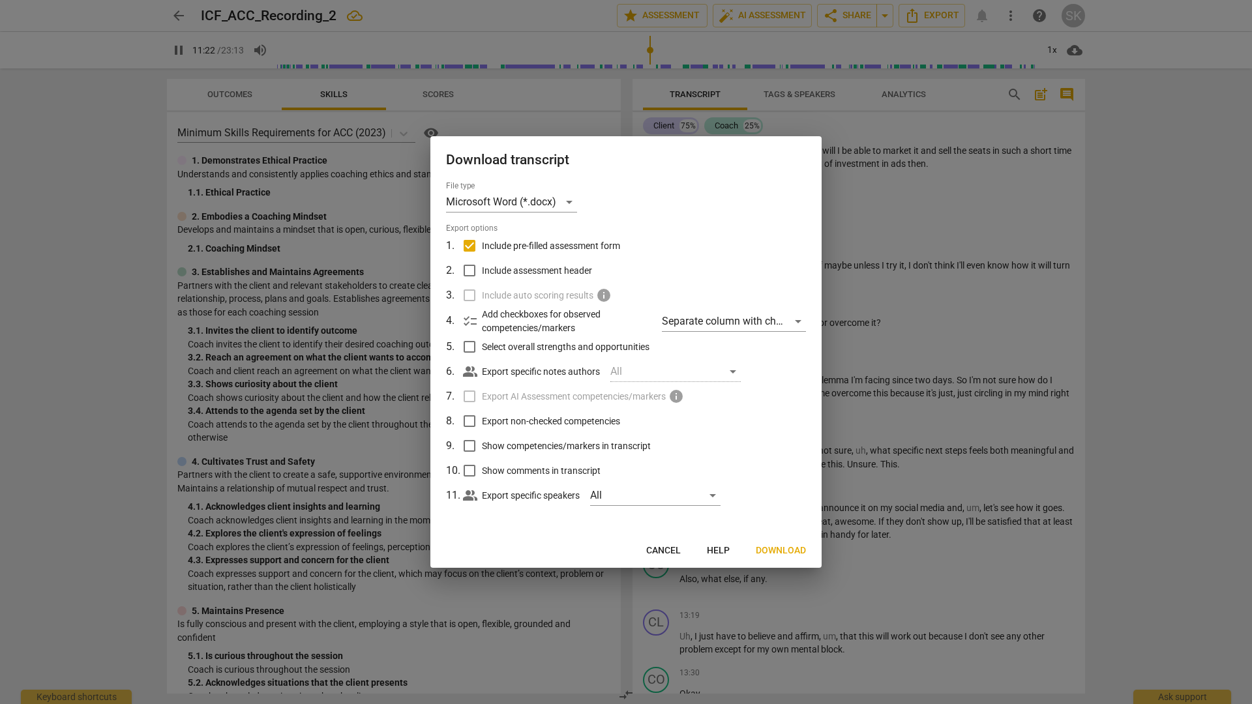
click at [597, 246] on span "Include pre-filled assessment form" at bounding box center [551, 246] width 138 height 14
click at [482, 246] on input "Include pre-filled assessment form" at bounding box center [469, 245] width 25 height 25
checkbox input "false"
click at [906, 276] on div at bounding box center [626, 352] width 1252 height 704
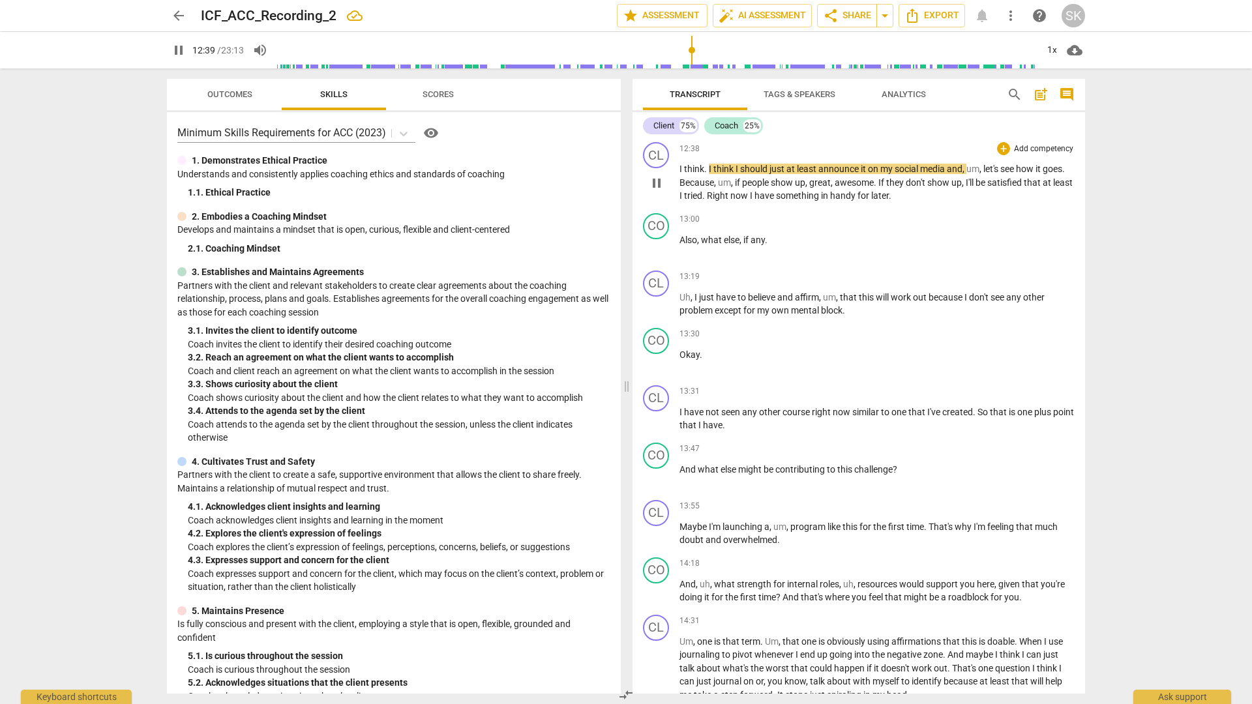
scroll to position [2932, 0]
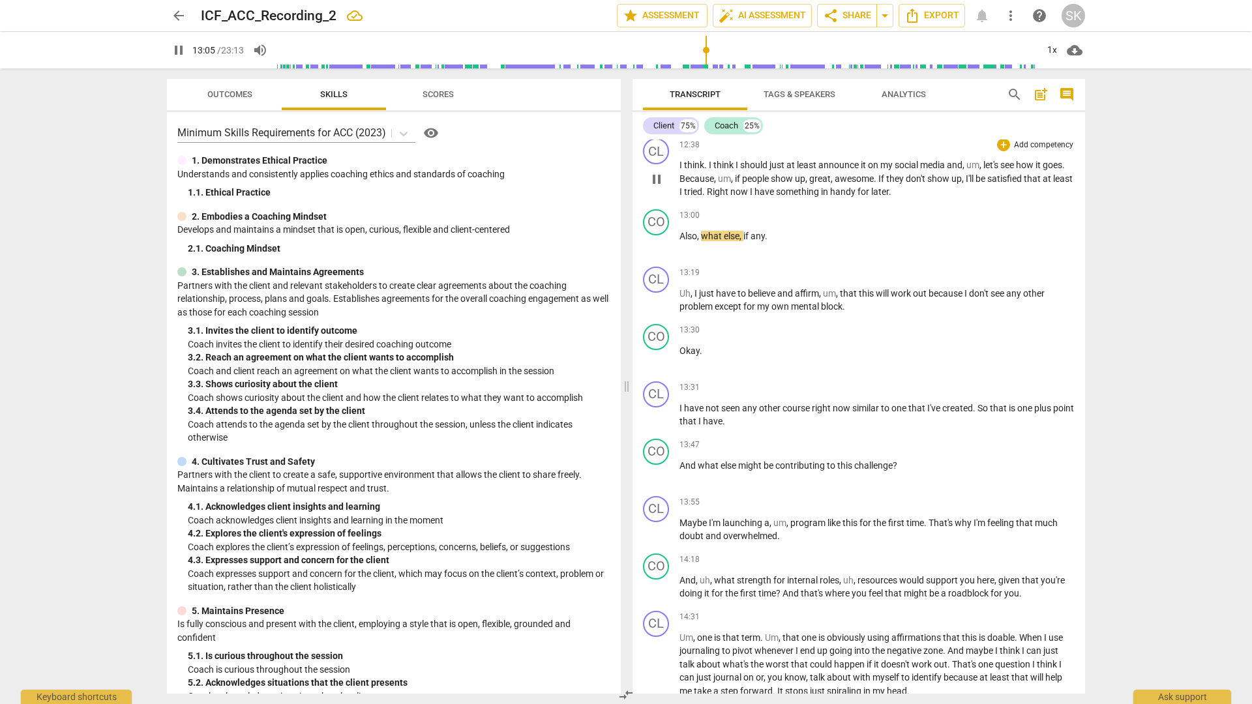
click at [891, 190] on span "." at bounding box center [890, 191] width 3 height 10
type input "787"
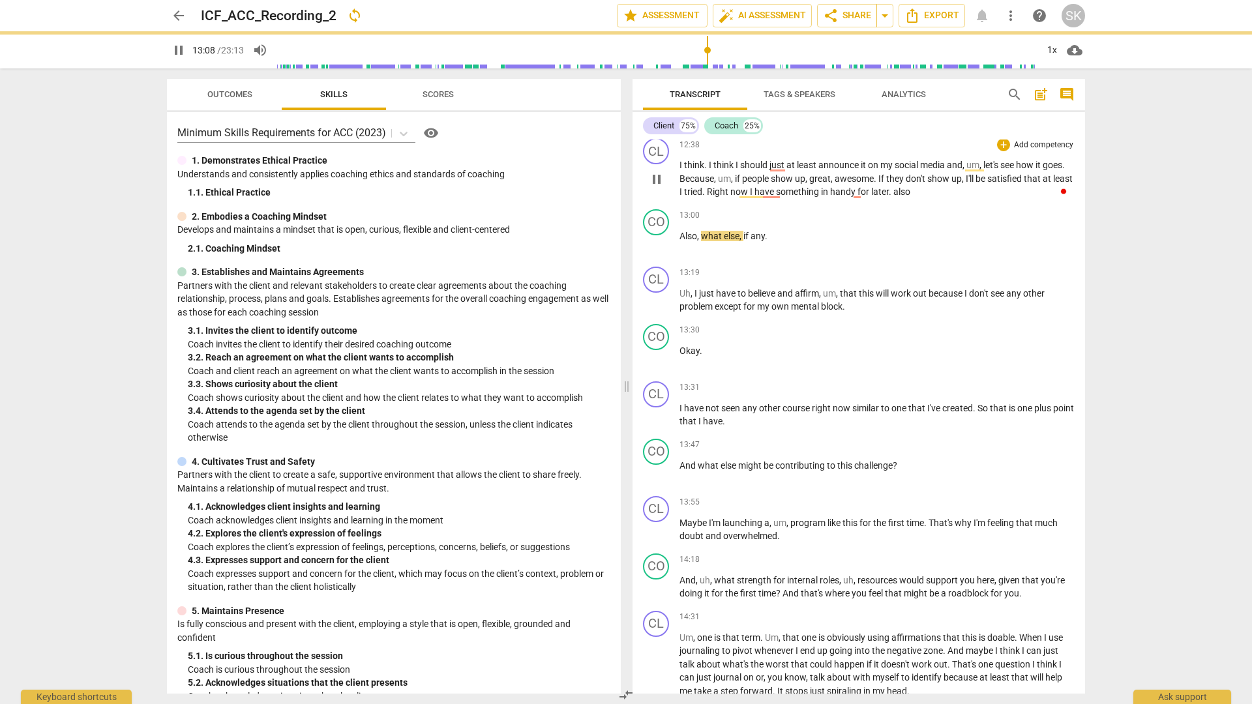
click at [906, 192] on span ". also" at bounding box center [900, 191] width 22 height 10
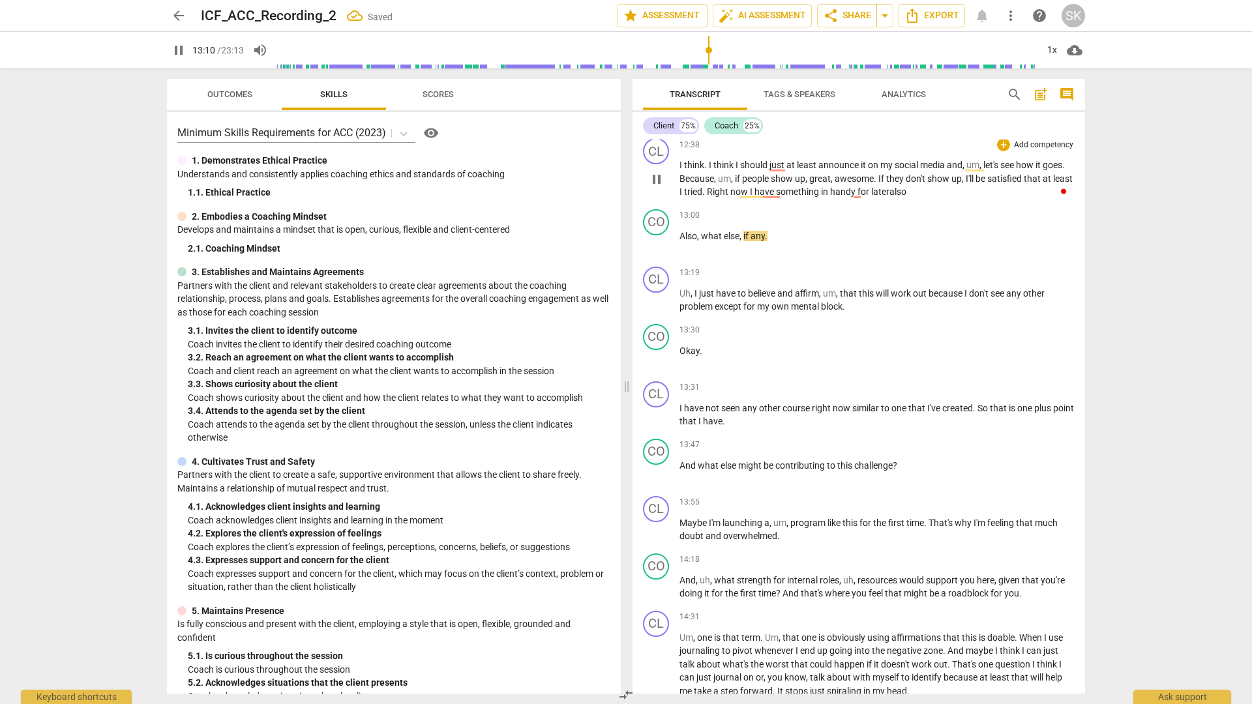
click at [906, 190] on p "I think . I think I should just at least announce it on my social media and , u…" at bounding box center [876, 178] width 395 height 40
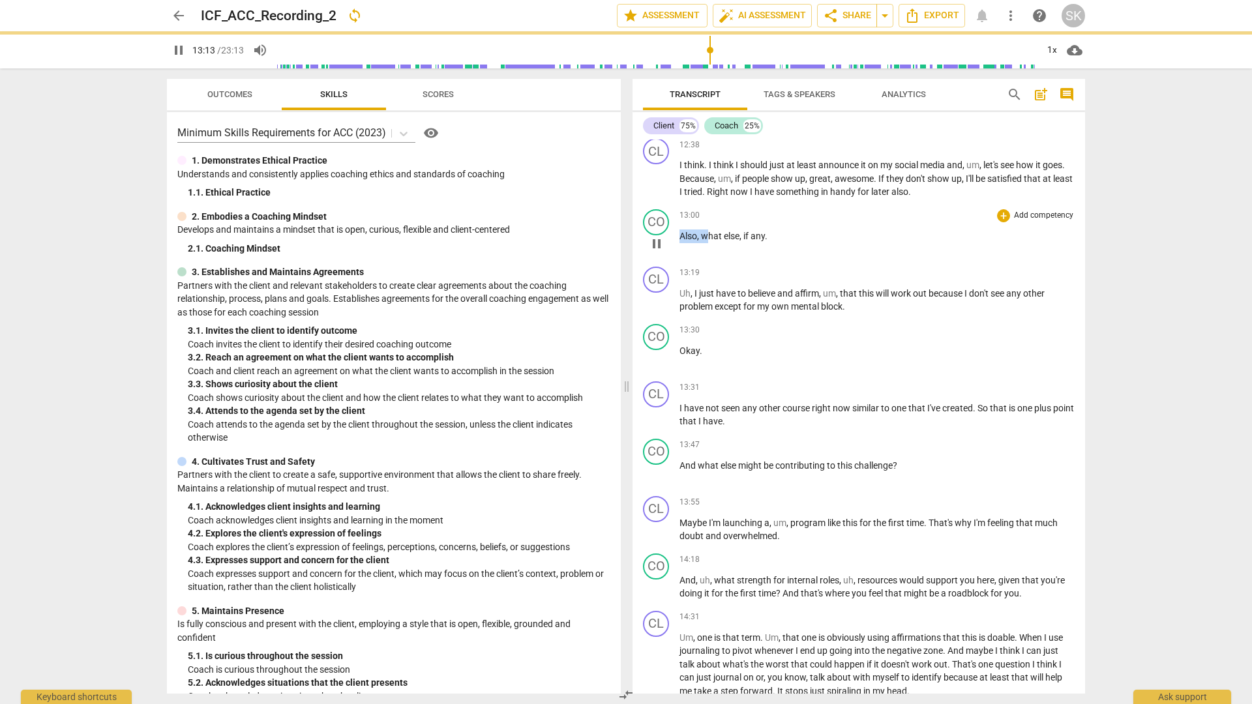
drag, startPoint x: 707, startPoint y: 235, endPoint x: 682, endPoint y: 235, distance: 24.8
click at [682, 235] on p "Also , what else , if any ." at bounding box center [876, 236] width 395 height 14
type input "794"
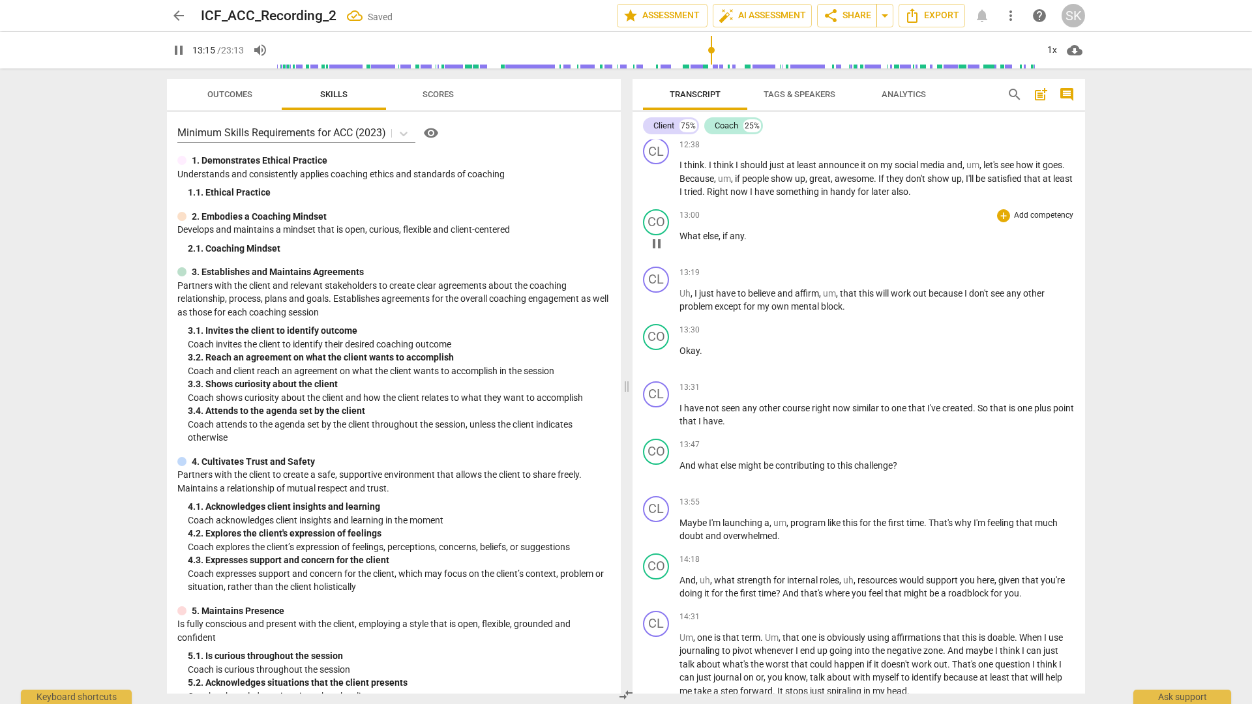
click at [906, 287] on div "arrow_back ICF_ACC_Recording_2 Saved edit star Assessment auto_fix_high AI Asse…" at bounding box center [626, 352] width 1252 height 704
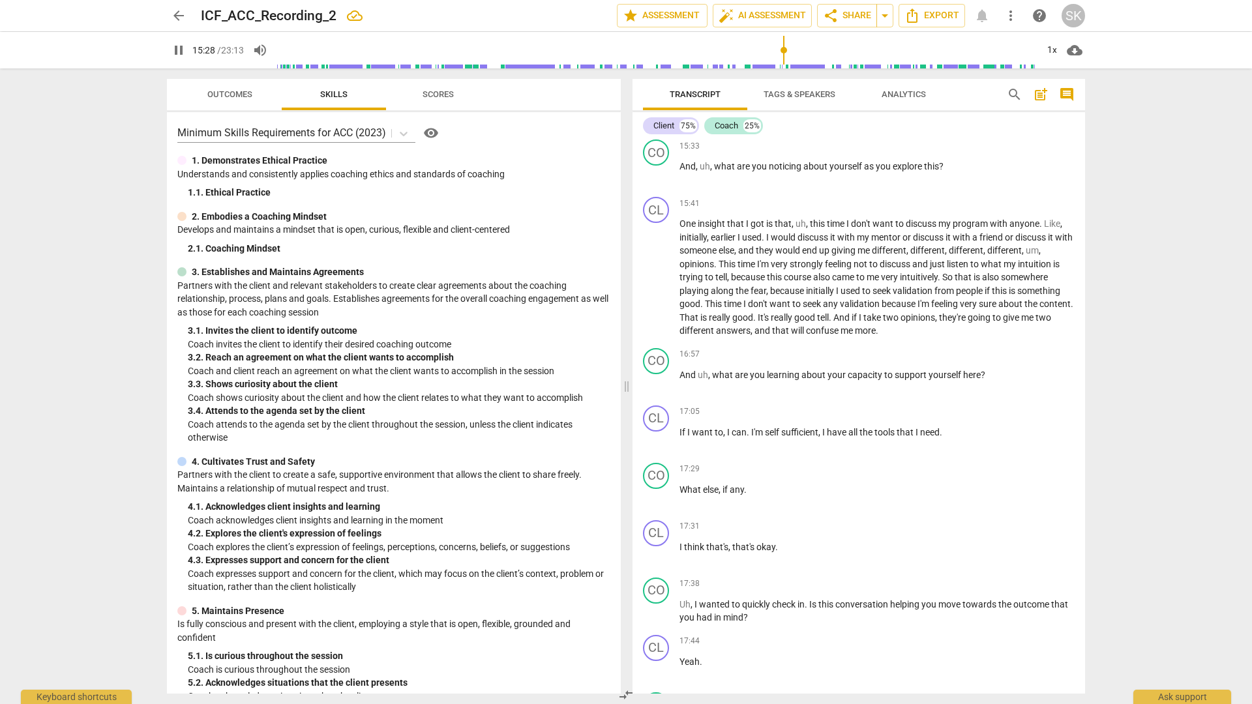
scroll to position [3633, 0]
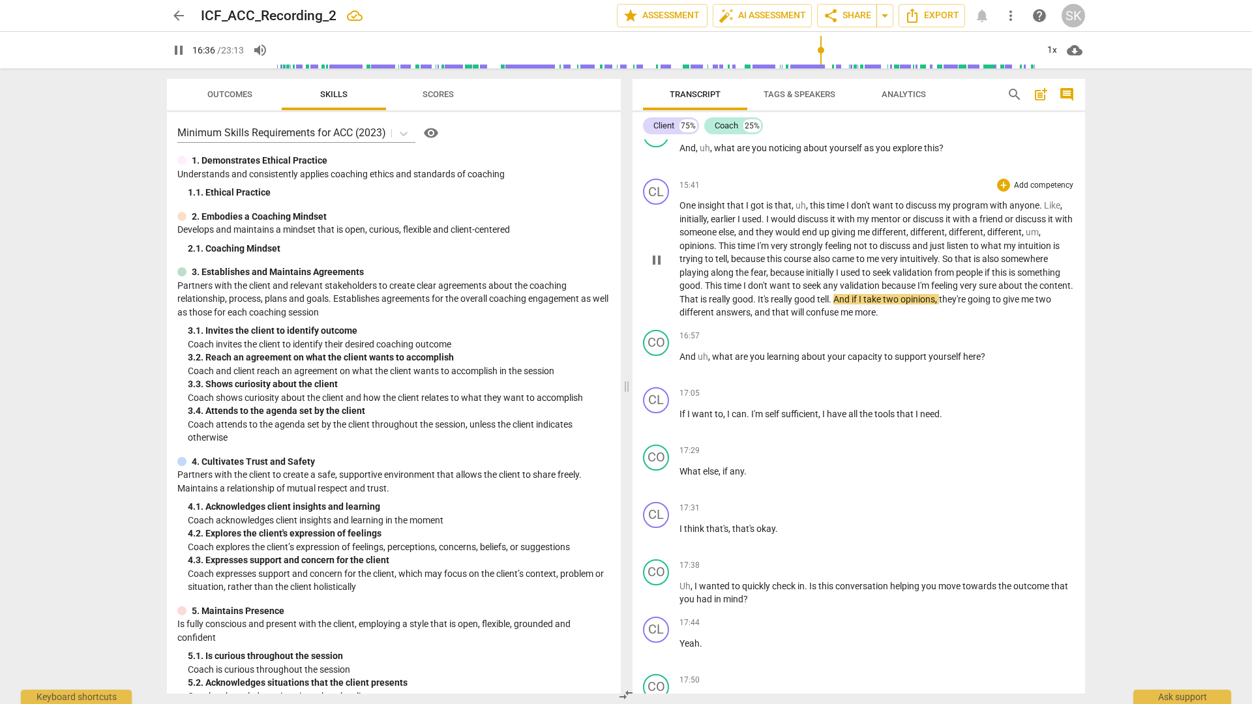
click at [829, 298] on span "tell" at bounding box center [823, 299] width 12 height 10
type input "997"
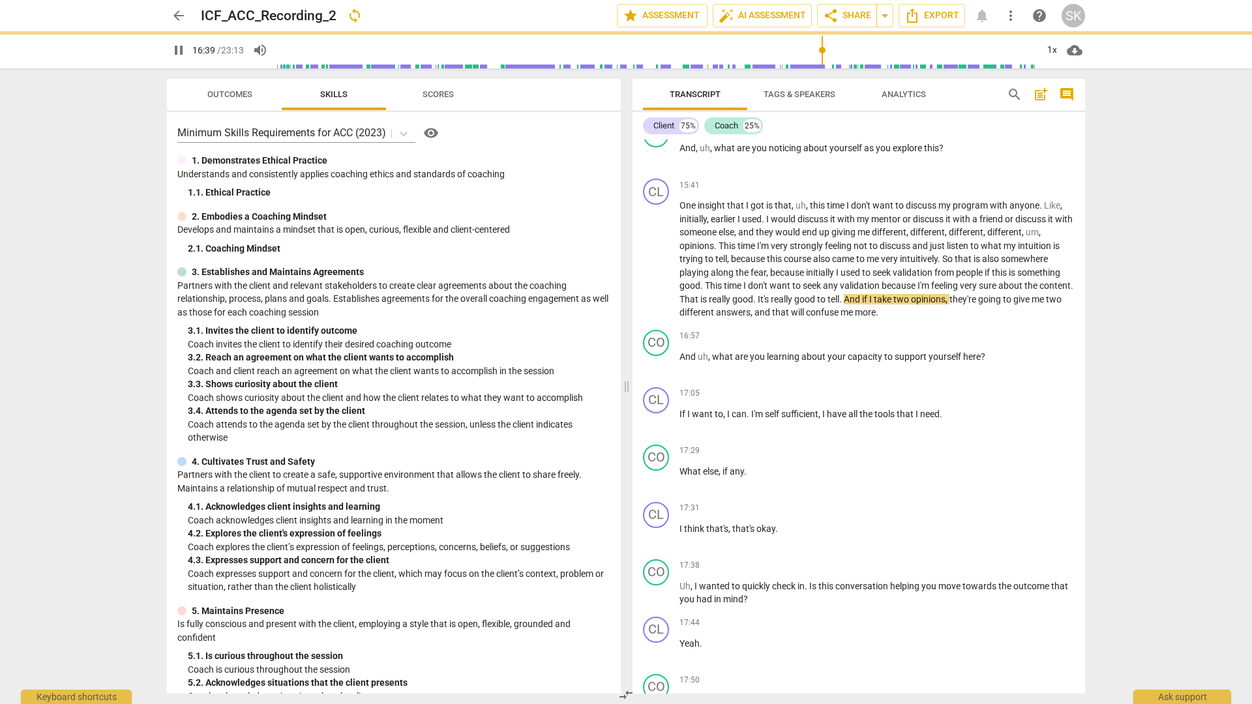
click at [906, 319] on div "arrow_back ICF_ACC_Recording_2 sync edit star Assessment auto_fix_high AI Asses…" at bounding box center [626, 352] width 1252 height 704
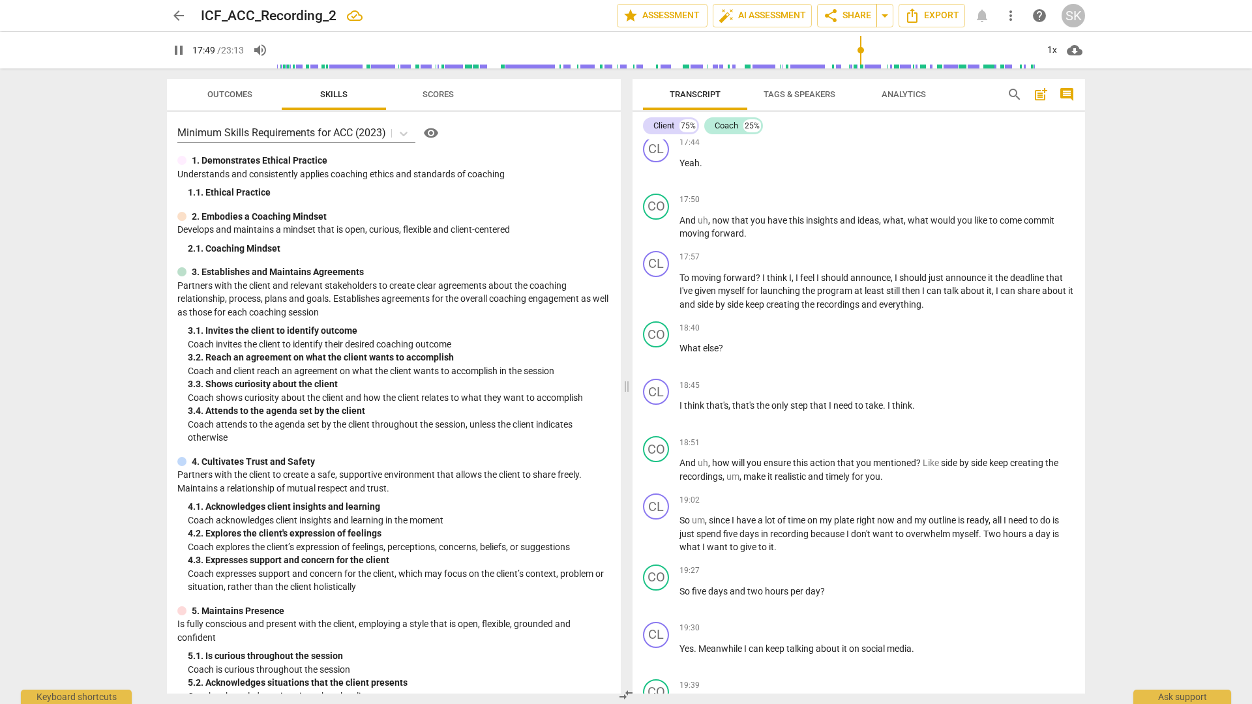
scroll to position [4158, 0]
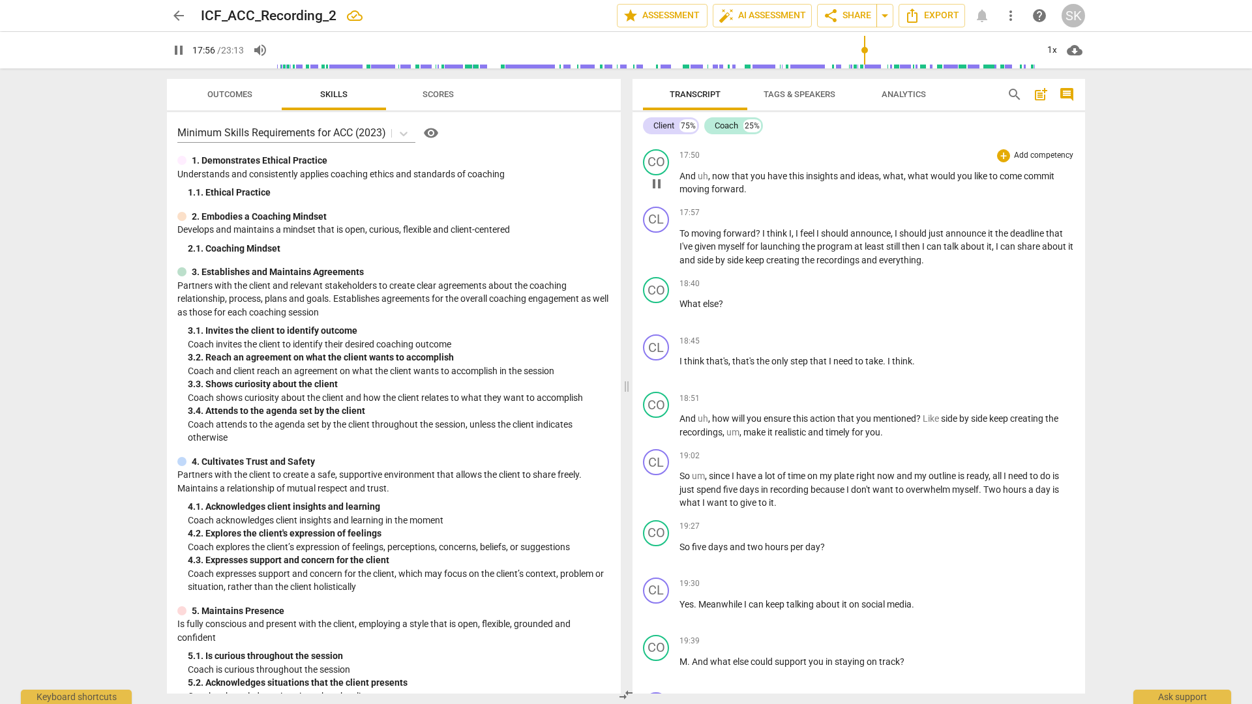
click at [906, 177] on span "commit" at bounding box center [1039, 176] width 31 height 10
type input "1078"
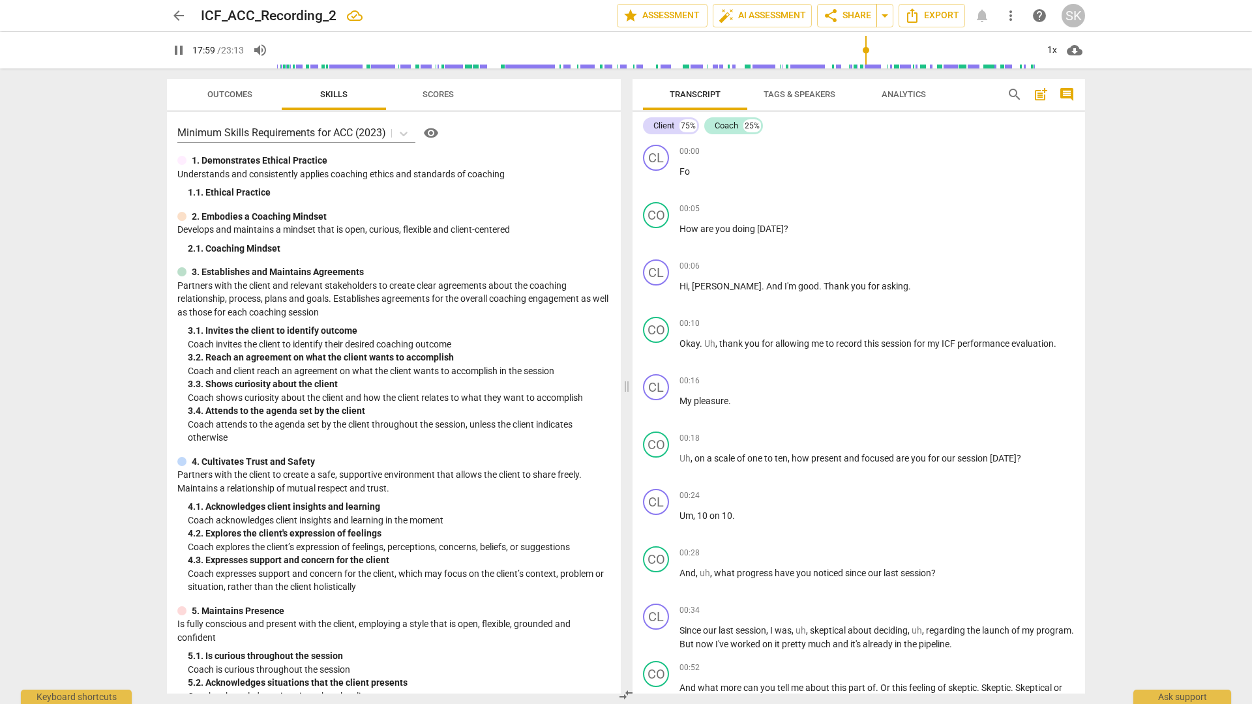
click at [1190, 207] on div "arrow_back ICF_ACC_Recording_2 edit star Assessment auto_fix_high AI Assessment…" at bounding box center [626, 352] width 1252 height 704
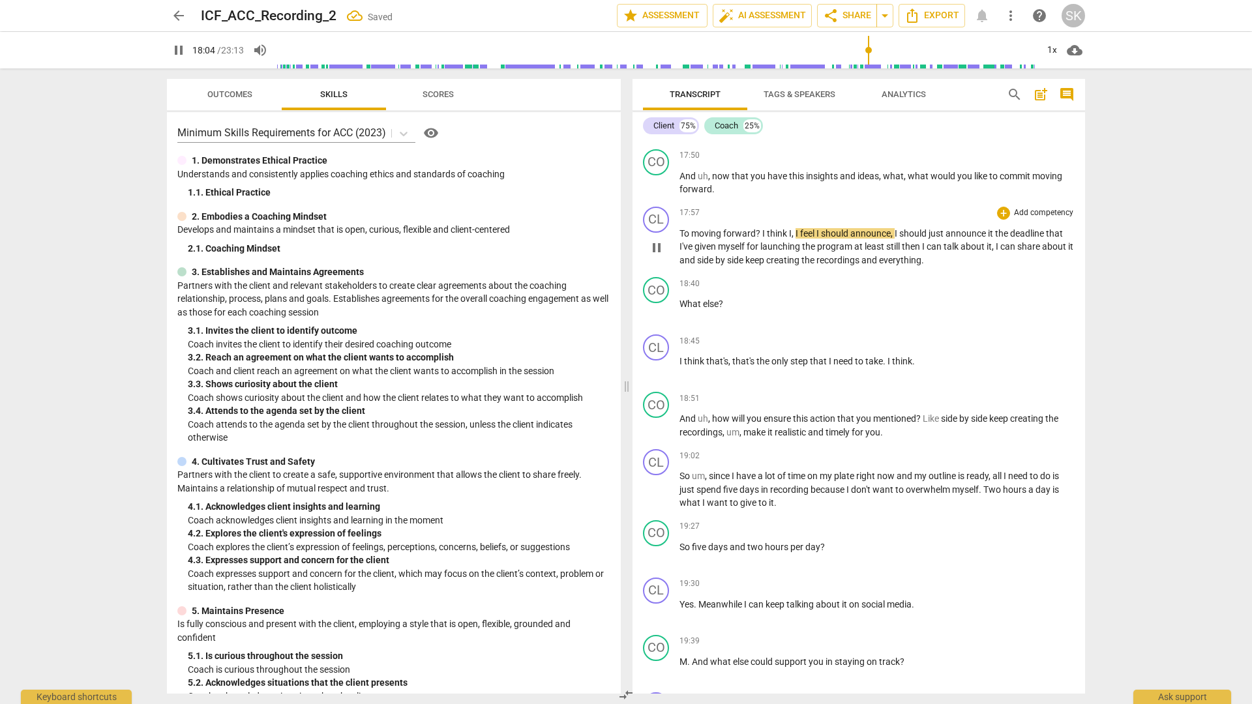
click at [693, 231] on span "moving" at bounding box center [707, 233] width 32 height 10
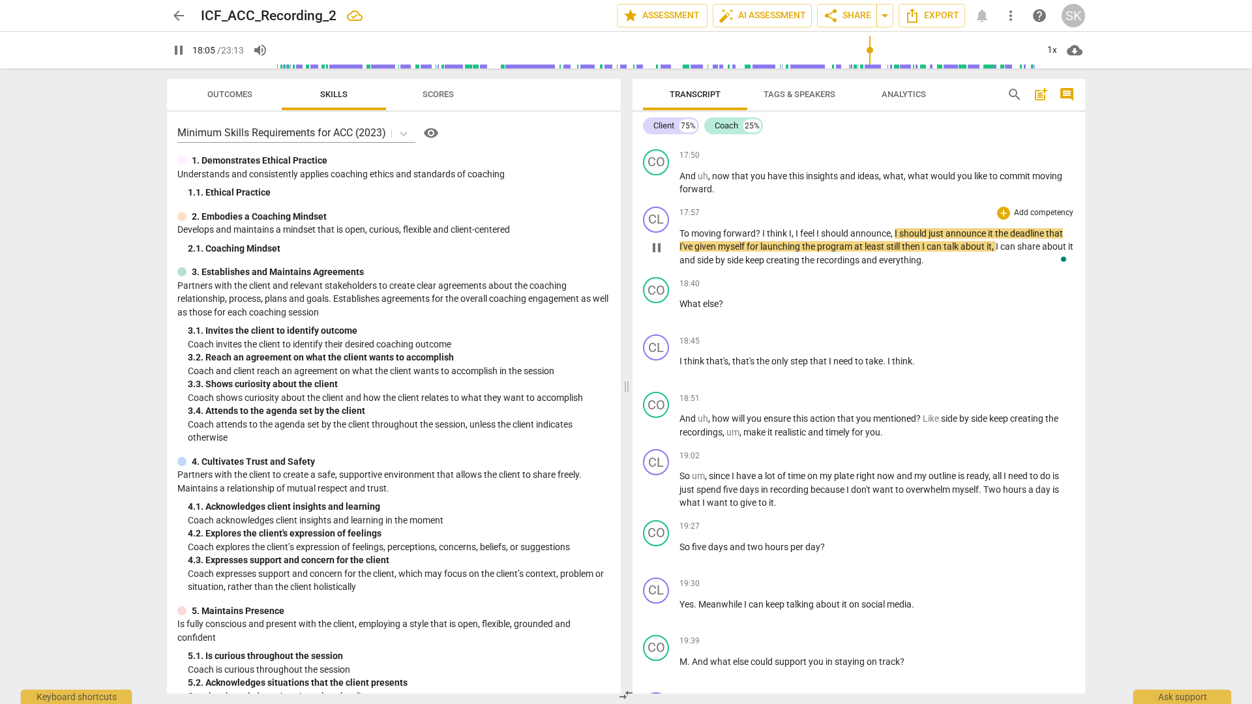
type input "1086"
click at [1151, 314] on div "arrow_back ICF_ACC_Recording_2 Saved edit star Assessment auto_fix_high AI Asse…" at bounding box center [626, 352] width 1252 height 704
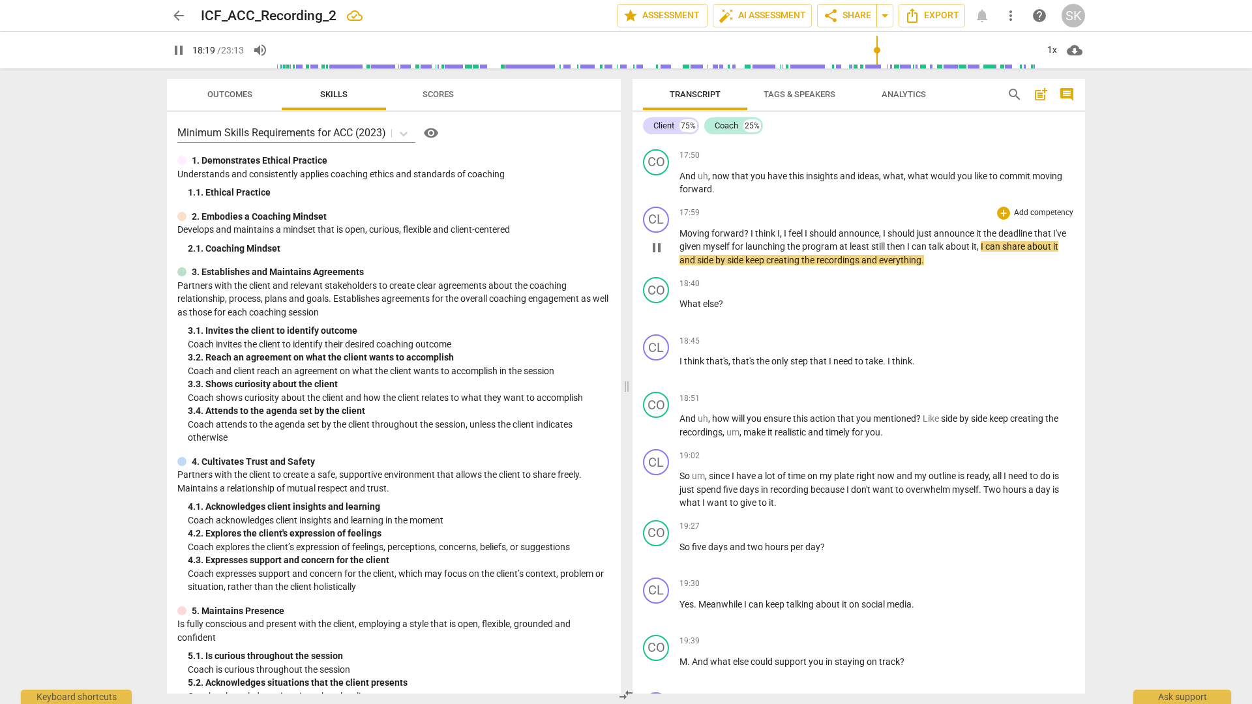
click at [885, 247] on span "still" at bounding box center [879, 246] width 16 height 10
type input "1102"
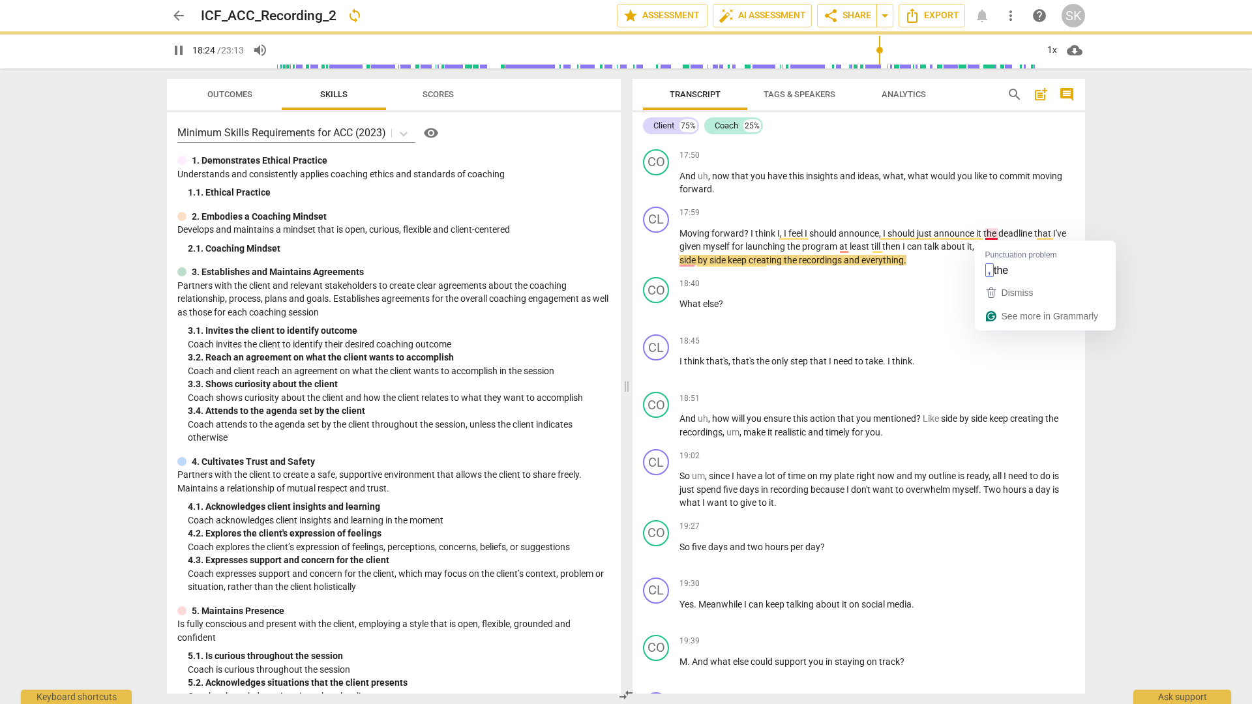
click at [1140, 213] on div "arrow_back ICF_ACC_Recording_2 sync edit star Assessment auto_fix_high AI Asses…" at bounding box center [626, 352] width 1252 height 704
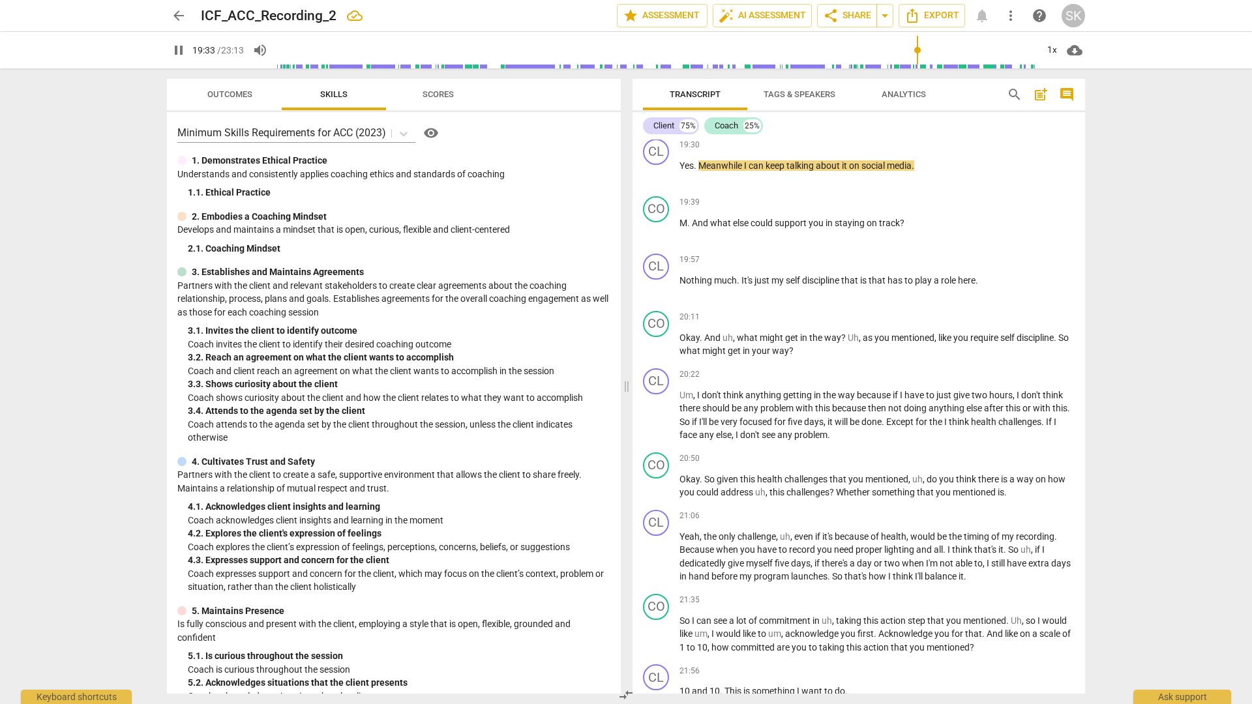
scroll to position [4614, 0]
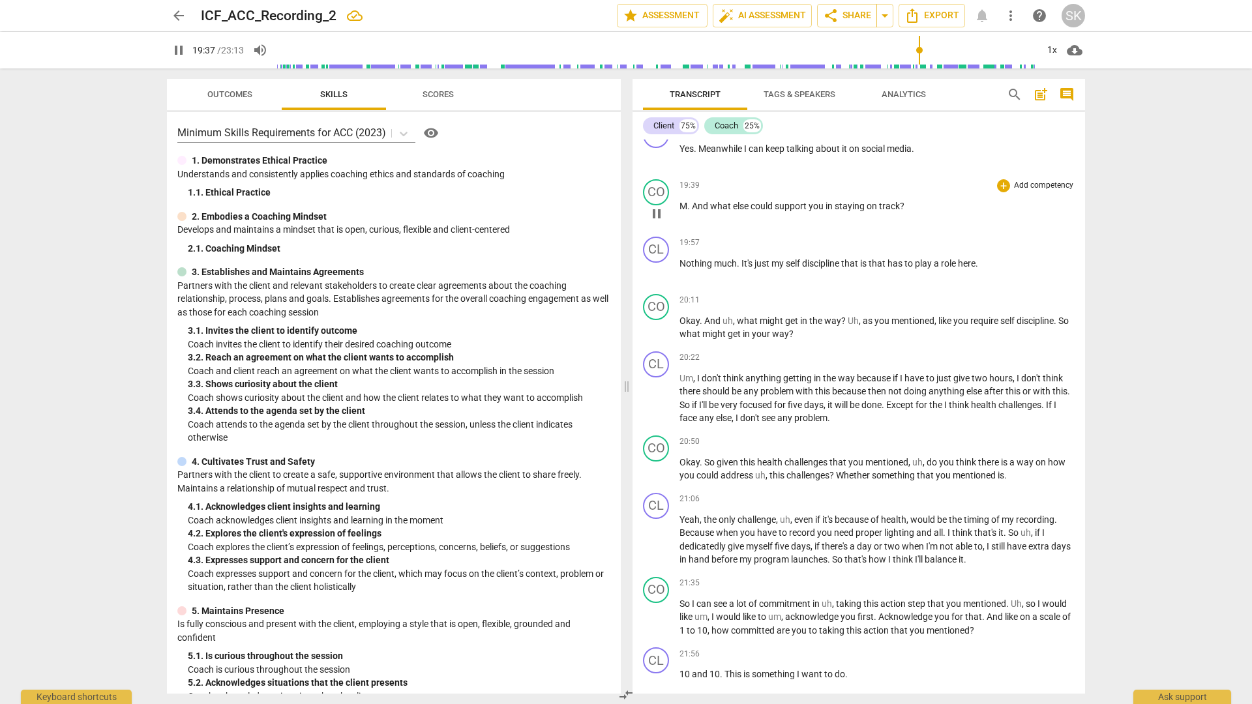
click at [690, 208] on span "." at bounding box center [689, 206] width 5 height 10
type input "1179"
click at [1196, 321] on div "arrow_back ICF_ACC_Recording_2 Saved edit star Assessment auto_fix_high AI Asse…" at bounding box center [626, 352] width 1252 height 704
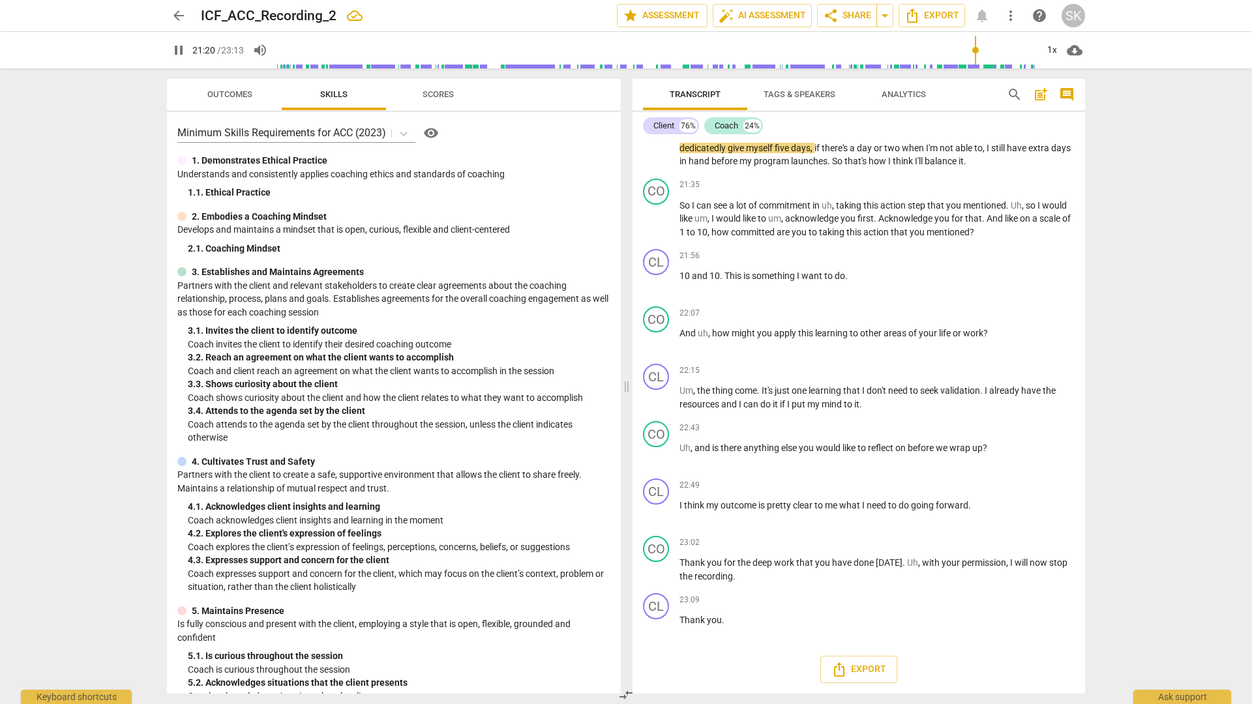
scroll to position [5011, 0]
click at [693, 209] on span "I" at bounding box center [694, 206] width 5 height 10
click at [1183, 415] on div "arrow_back ICF_ACC_Recording_2 edit star Assessment auto_fix_high AI Assessment…" at bounding box center [626, 352] width 1252 height 704
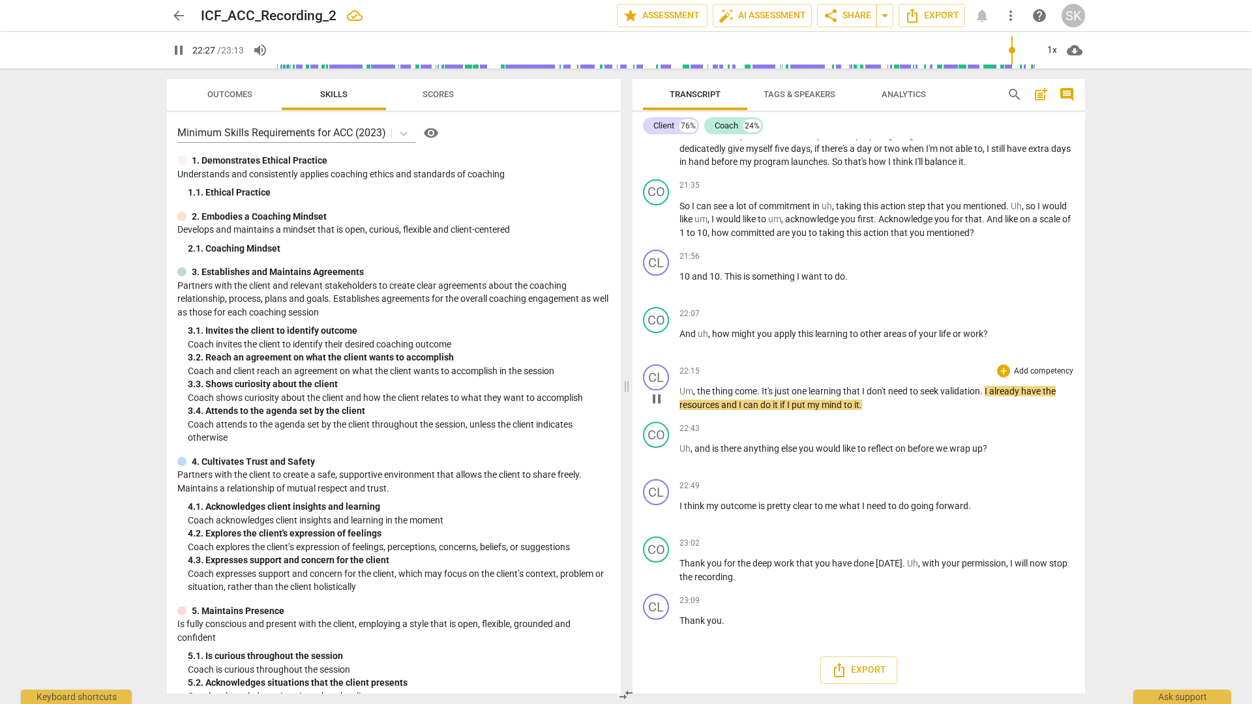
click at [737, 389] on span "come" at bounding box center [746, 391] width 22 height 10
type input "1348"
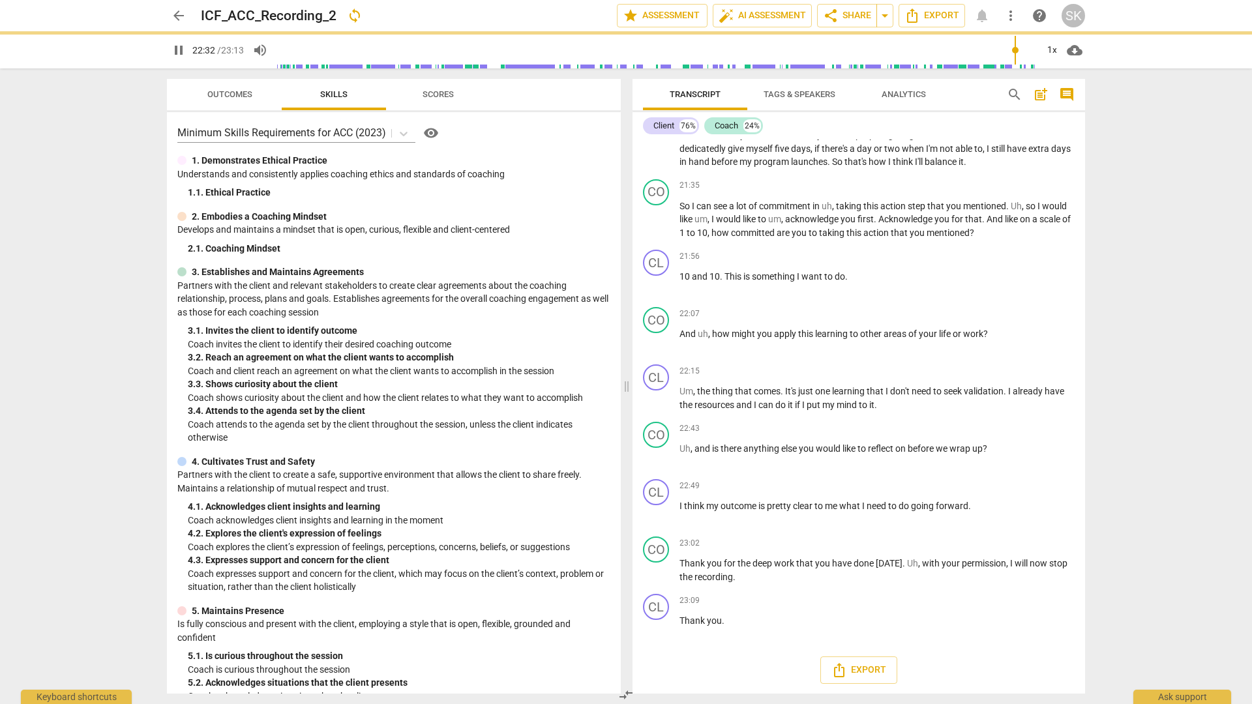
click at [1186, 377] on div "arrow_back ICF_ACC_Recording_2 sync edit star Assessment auto_fix_high AI Asses…" at bounding box center [626, 352] width 1252 height 704
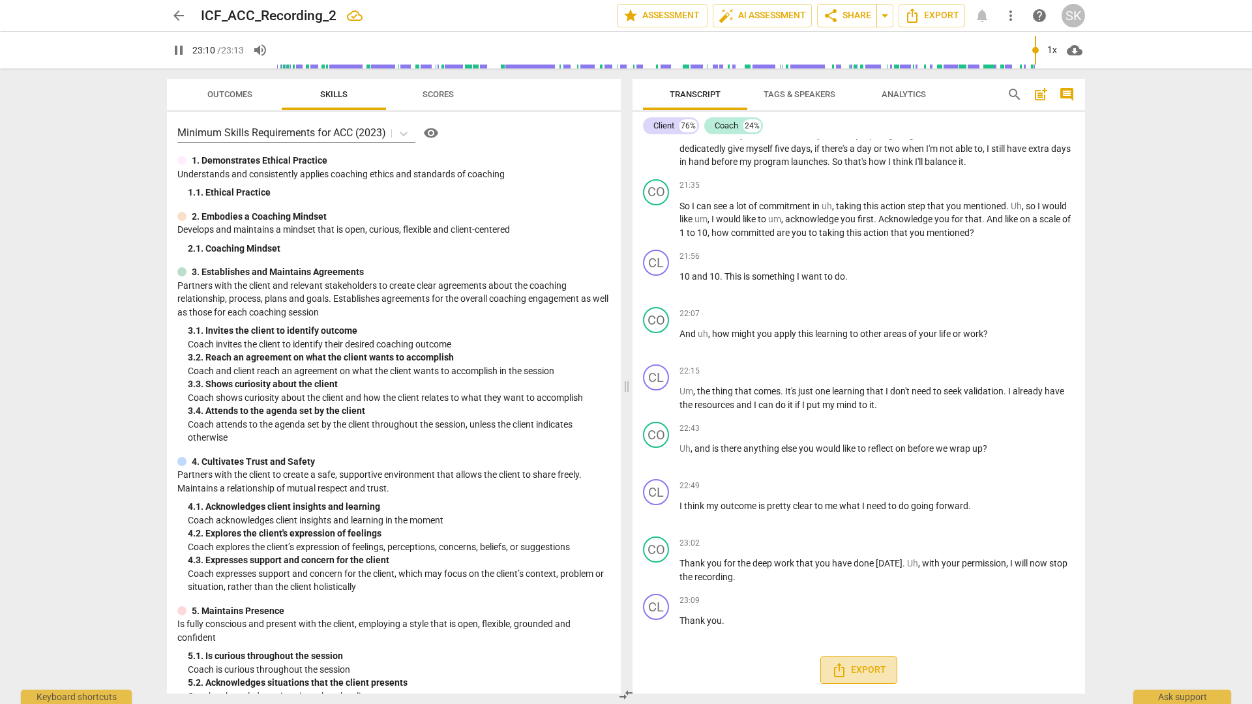
click at [844, 671] on icon "Export" at bounding box center [839, 670] width 16 height 16
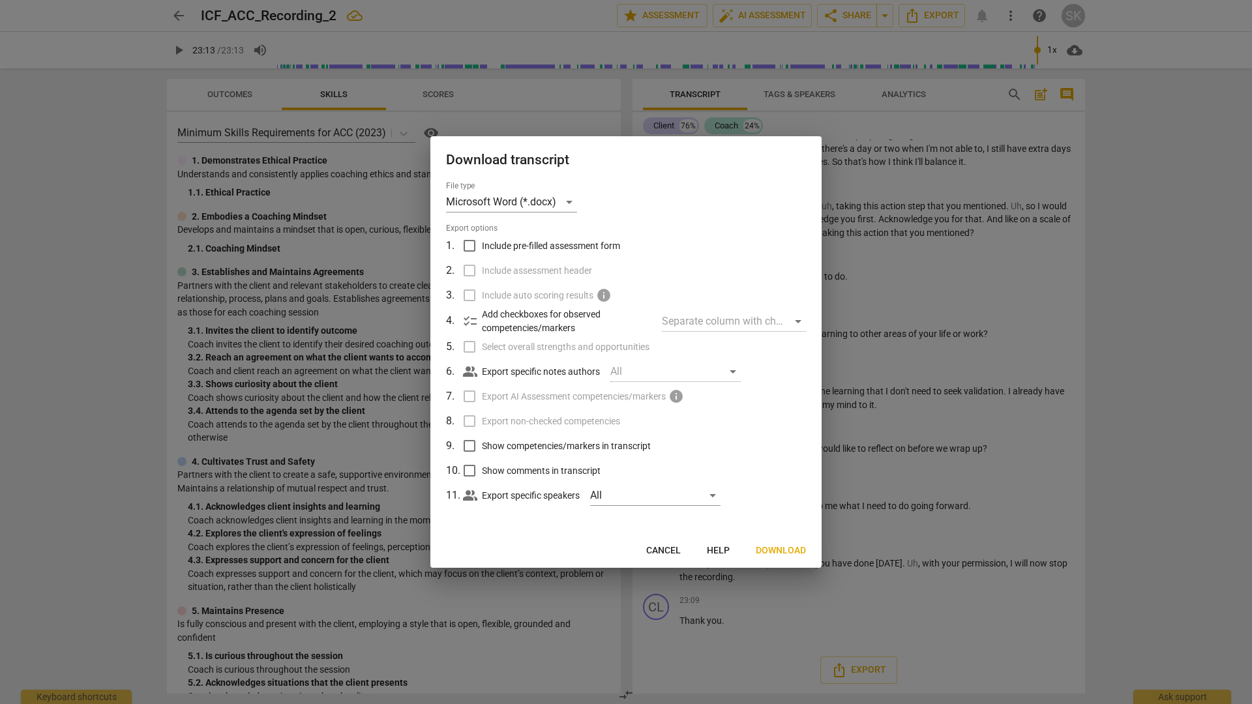
type input "1393"
click at [781, 544] on span "Download" at bounding box center [781, 550] width 50 height 13
